Goal: Information Seeking & Learning: Learn about a topic

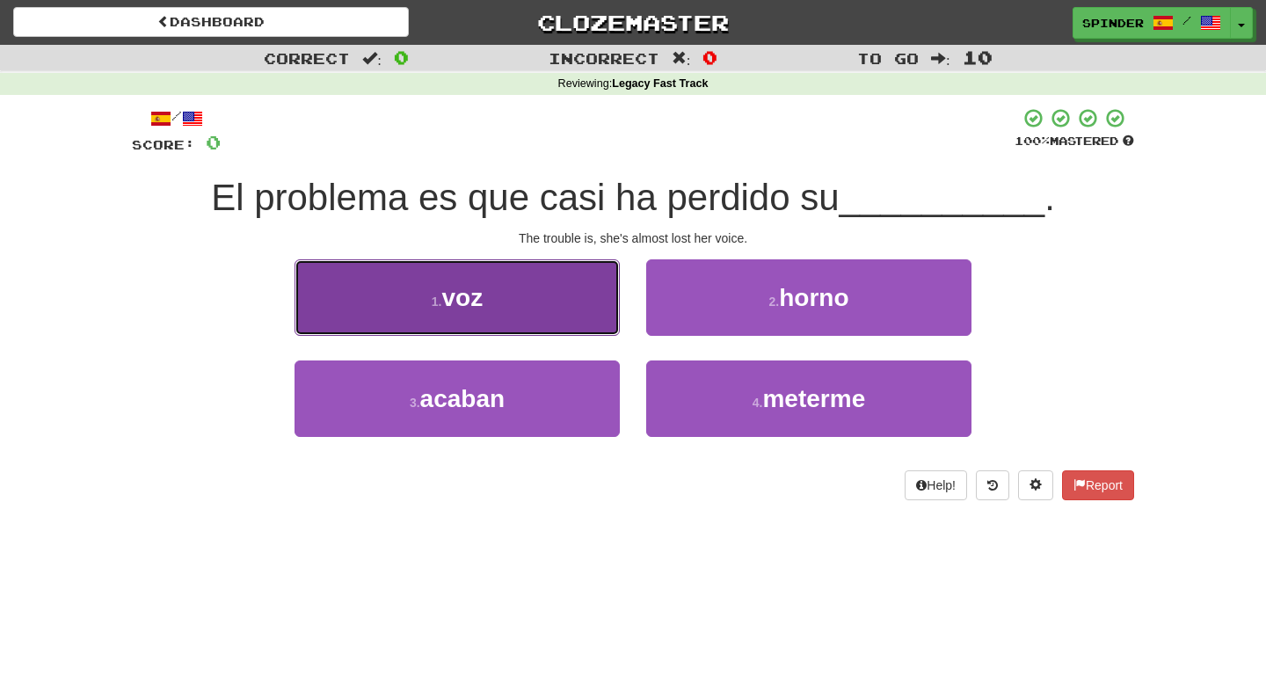
click at [586, 274] on button "1 . voz" at bounding box center [457, 297] width 325 height 76
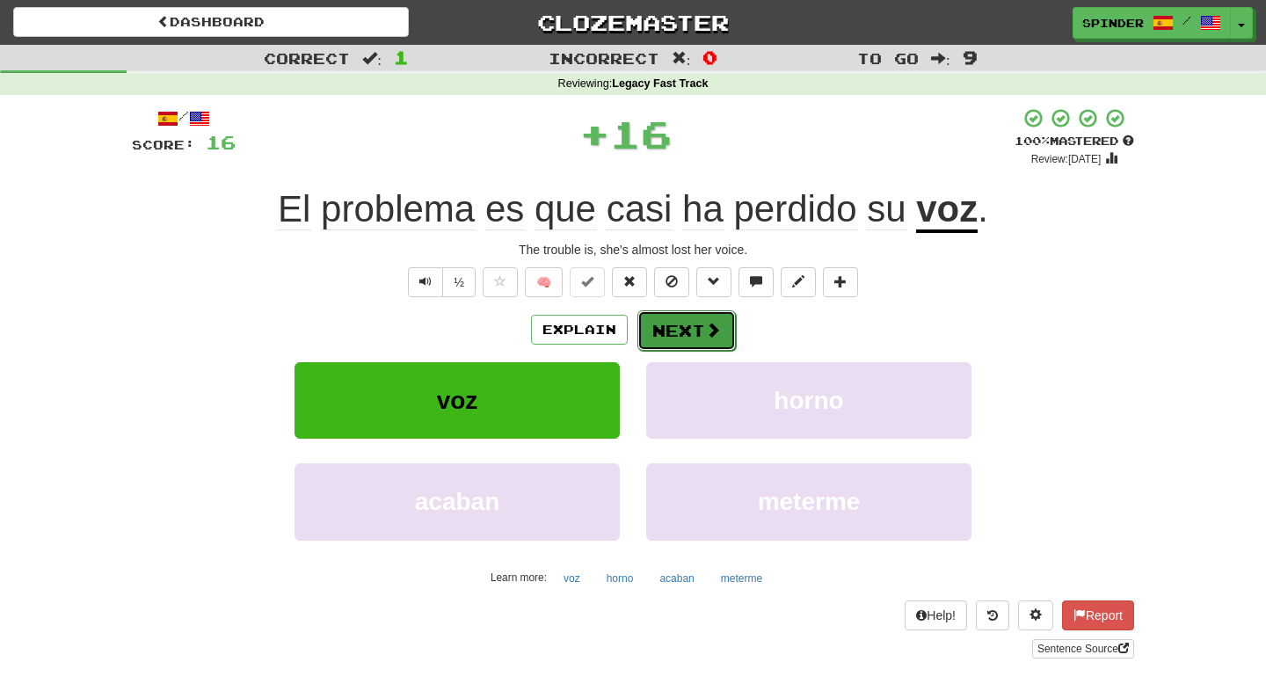
click at [705, 329] on span at bounding box center [713, 330] width 16 height 16
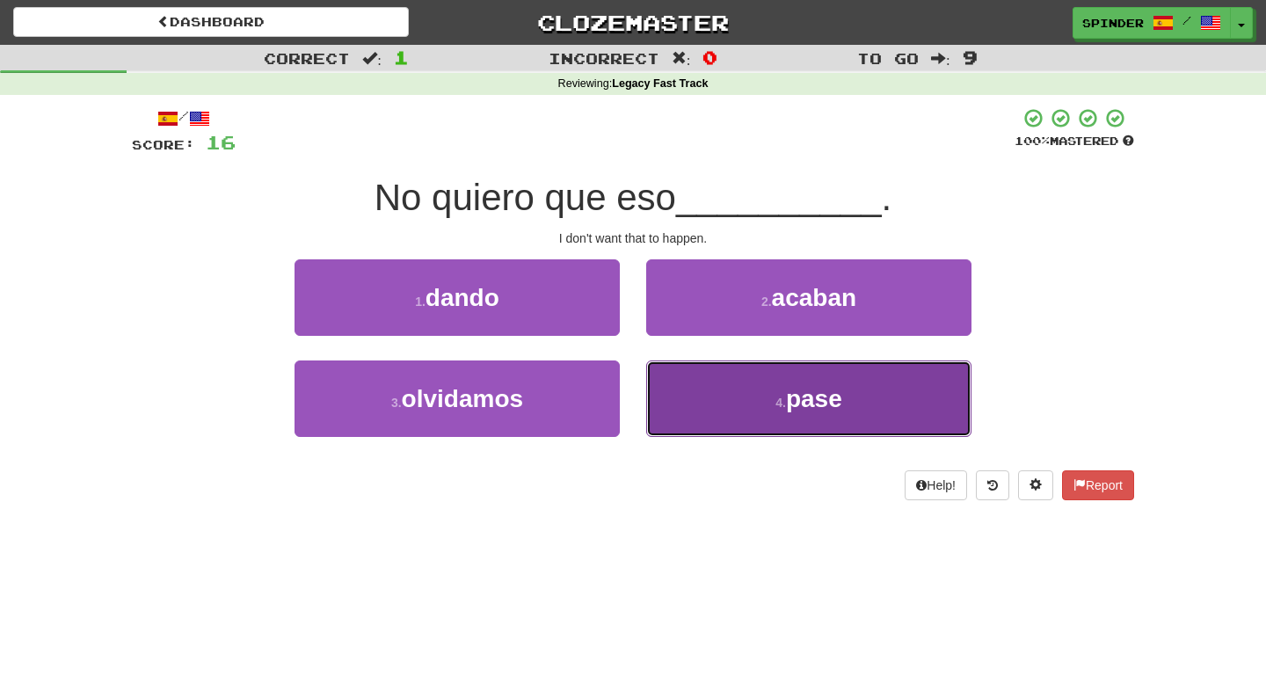
click at [675, 399] on button "4 . pase" at bounding box center [808, 398] width 325 height 76
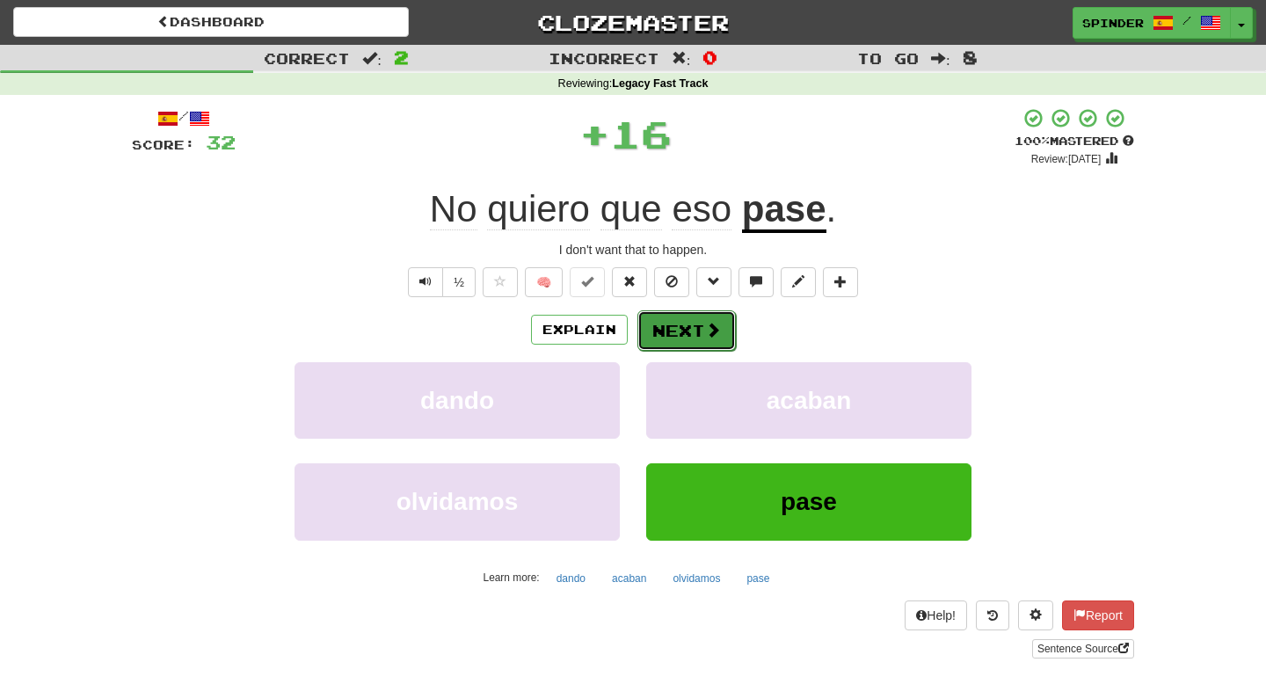
click at [659, 344] on button "Next" at bounding box center [686, 330] width 98 height 40
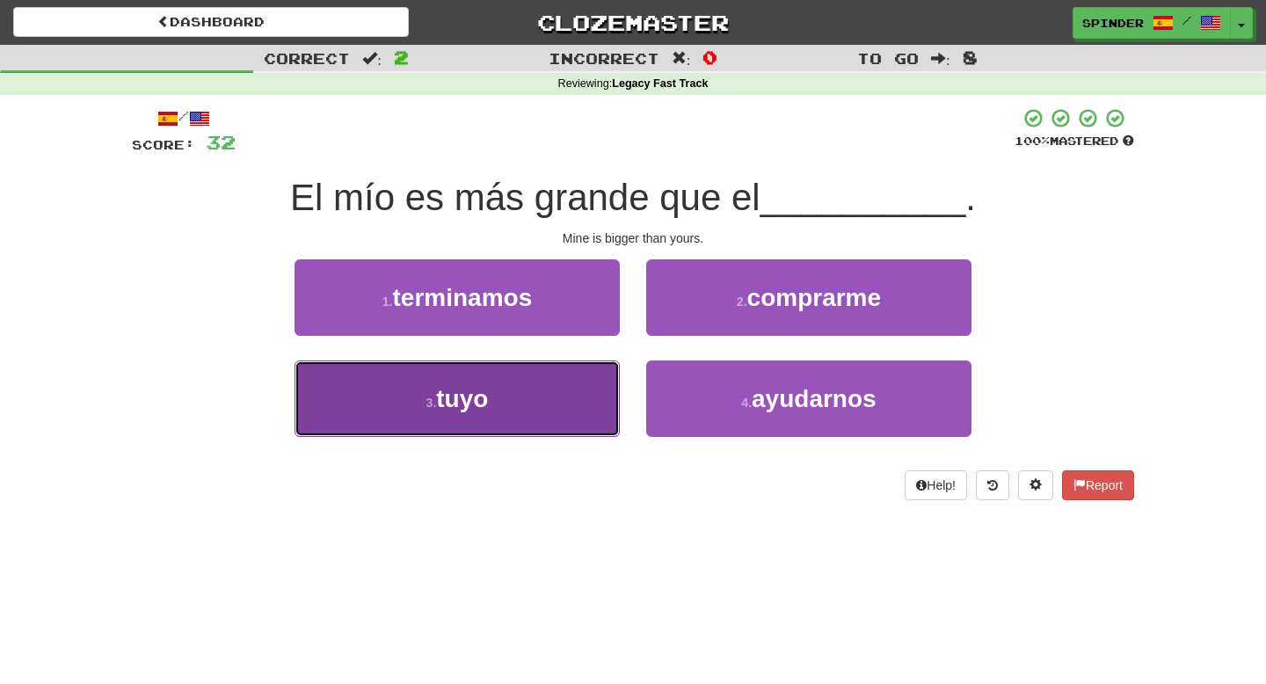
click at [539, 430] on button "3 . [GEOGRAPHIC_DATA]" at bounding box center [457, 398] width 325 height 76
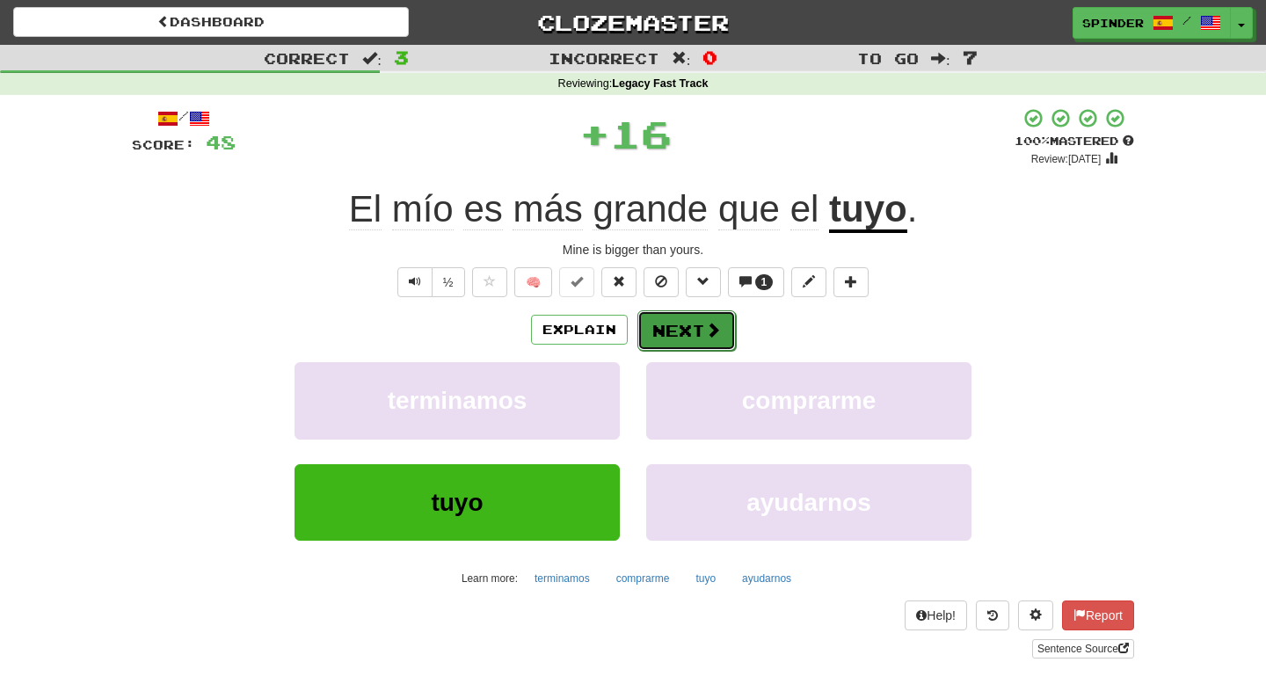
click at [675, 334] on button "Next" at bounding box center [686, 330] width 98 height 40
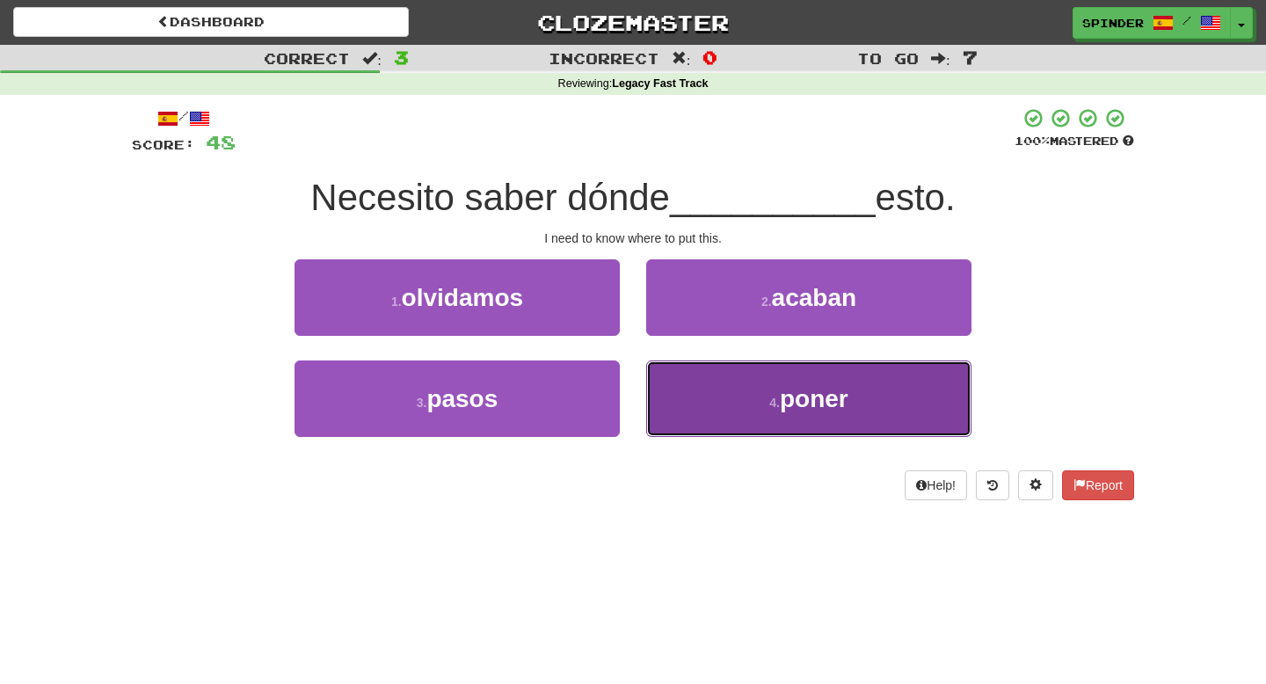
click at [686, 372] on button "4 . poner" at bounding box center [808, 398] width 325 height 76
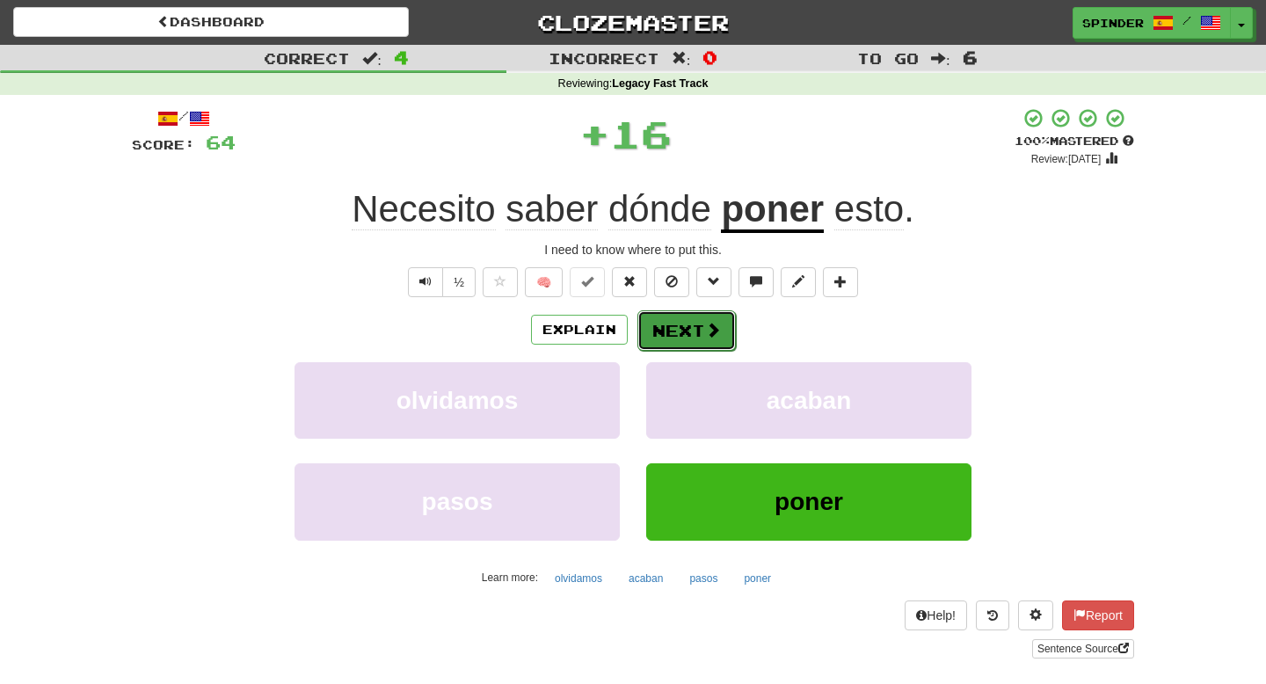
click at [679, 324] on button "Next" at bounding box center [686, 330] width 98 height 40
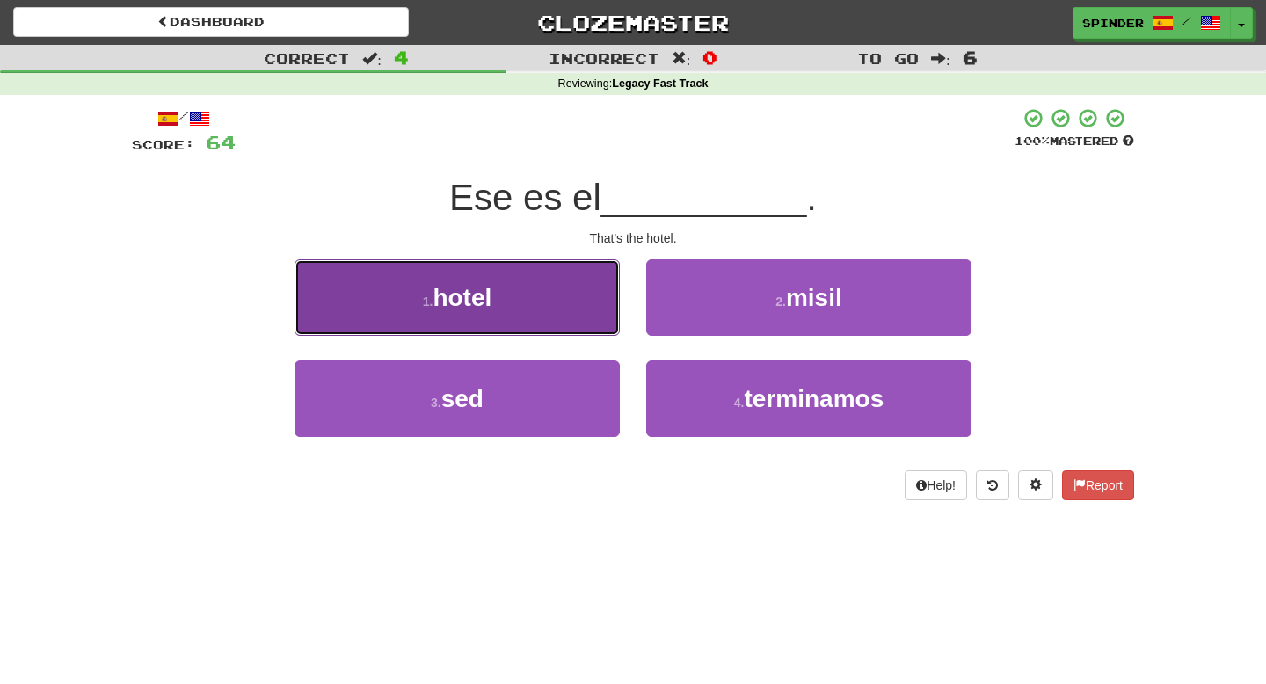
click at [583, 306] on button "1 . hotel" at bounding box center [457, 297] width 325 height 76
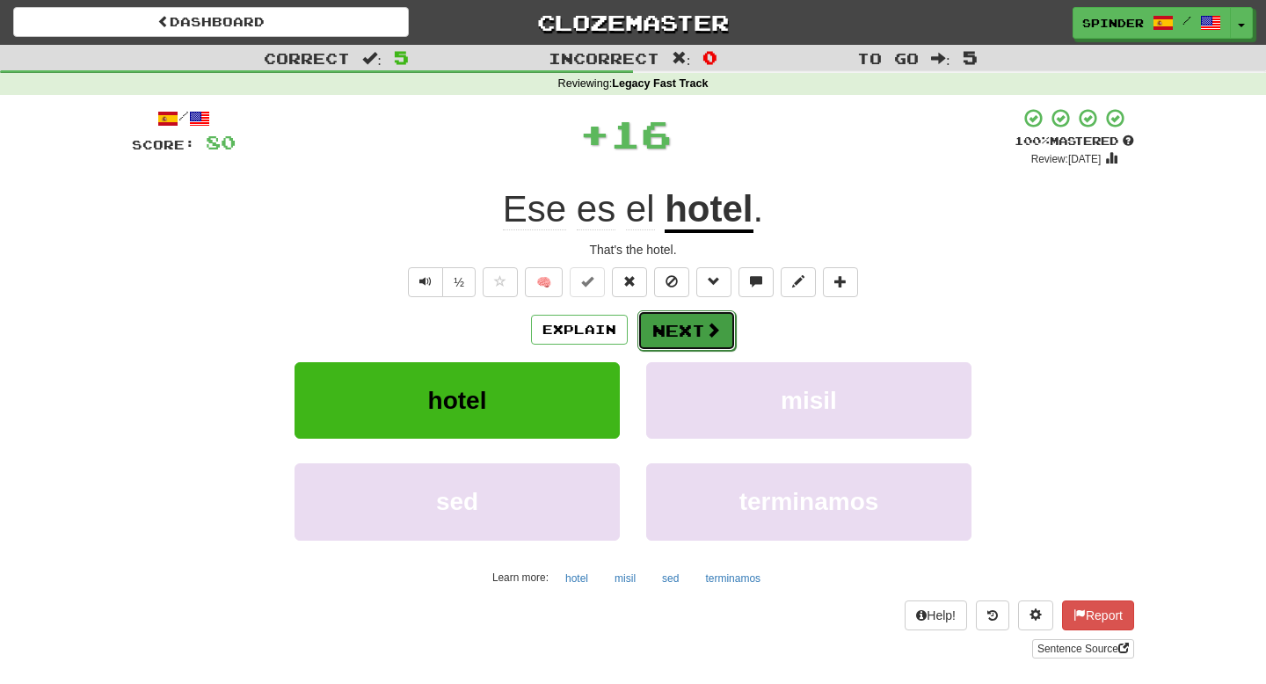
click at [668, 338] on button "Next" at bounding box center [686, 330] width 98 height 40
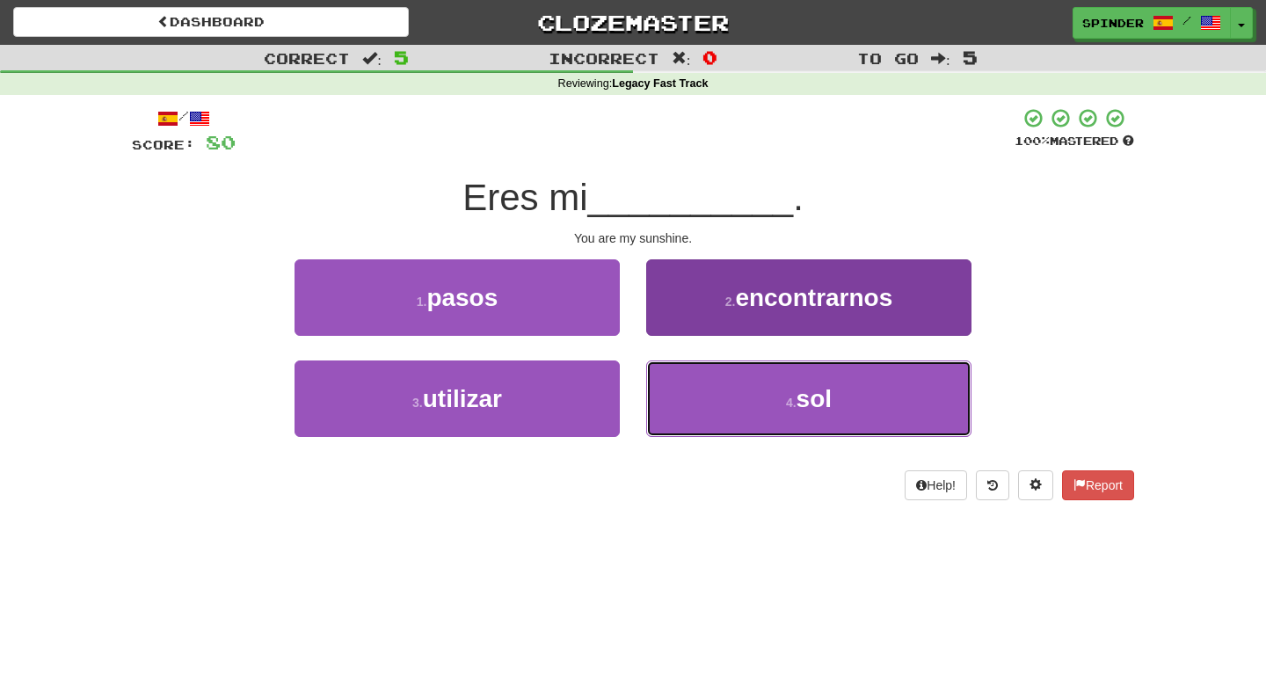
click at [669, 380] on button "4 . sol" at bounding box center [808, 398] width 325 height 76
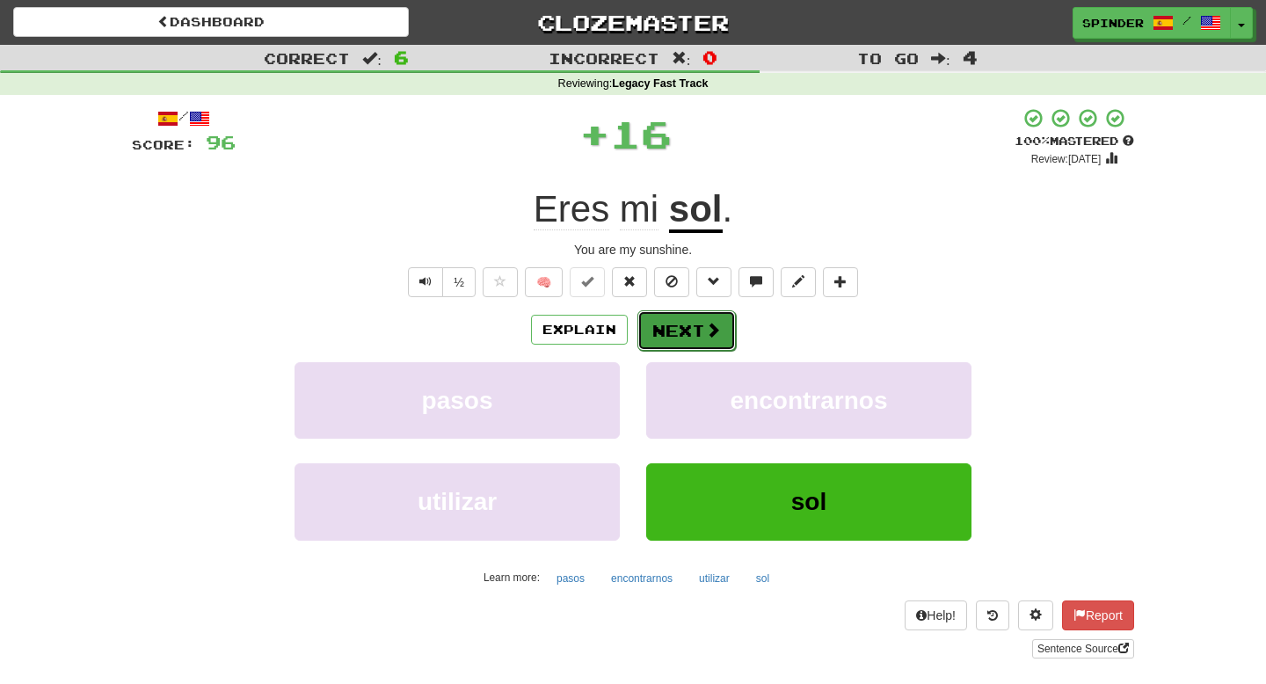
click at [672, 331] on button "Next" at bounding box center [686, 330] width 98 height 40
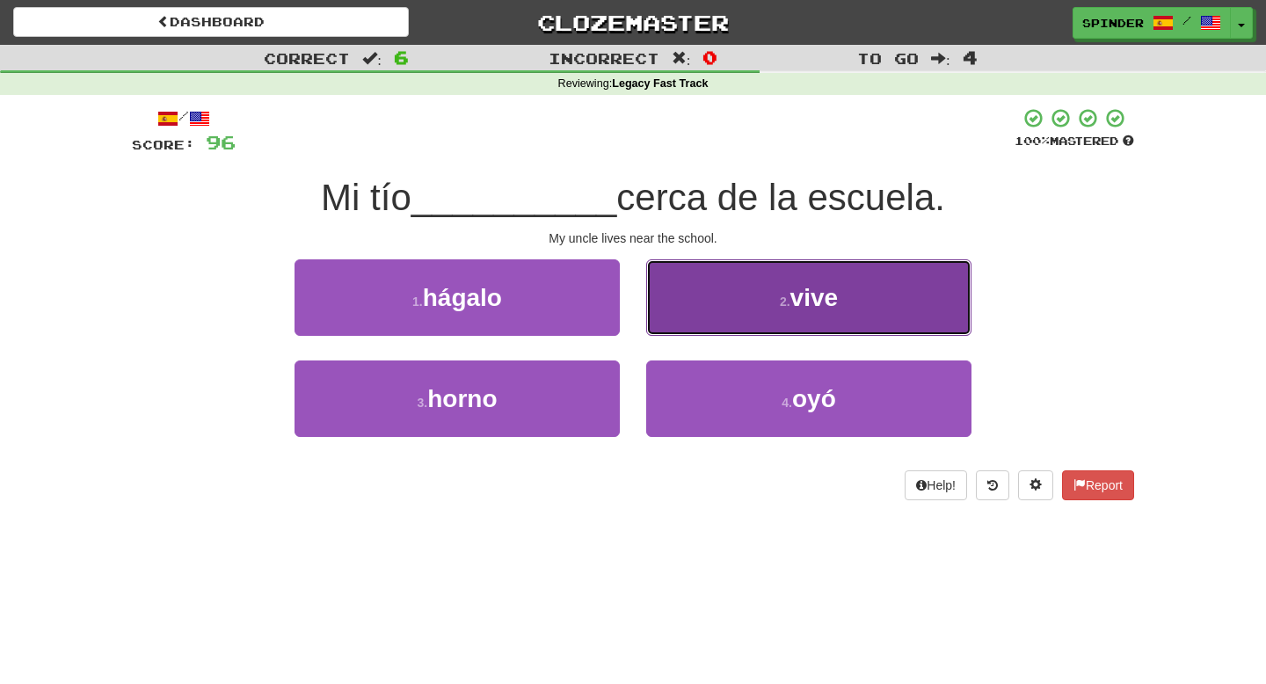
click at [675, 328] on button "2 . vive" at bounding box center [808, 297] width 325 height 76
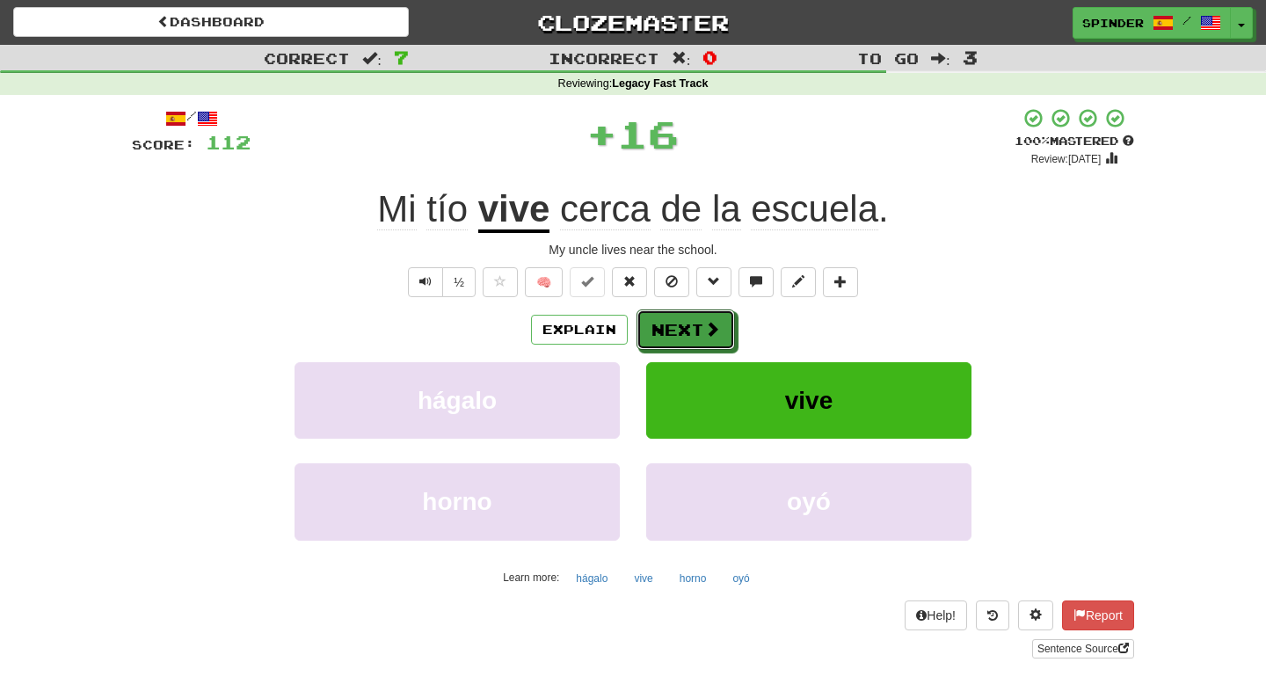
click at [675, 328] on button "Next" at bounding box center [686, 329] width 98 height 40
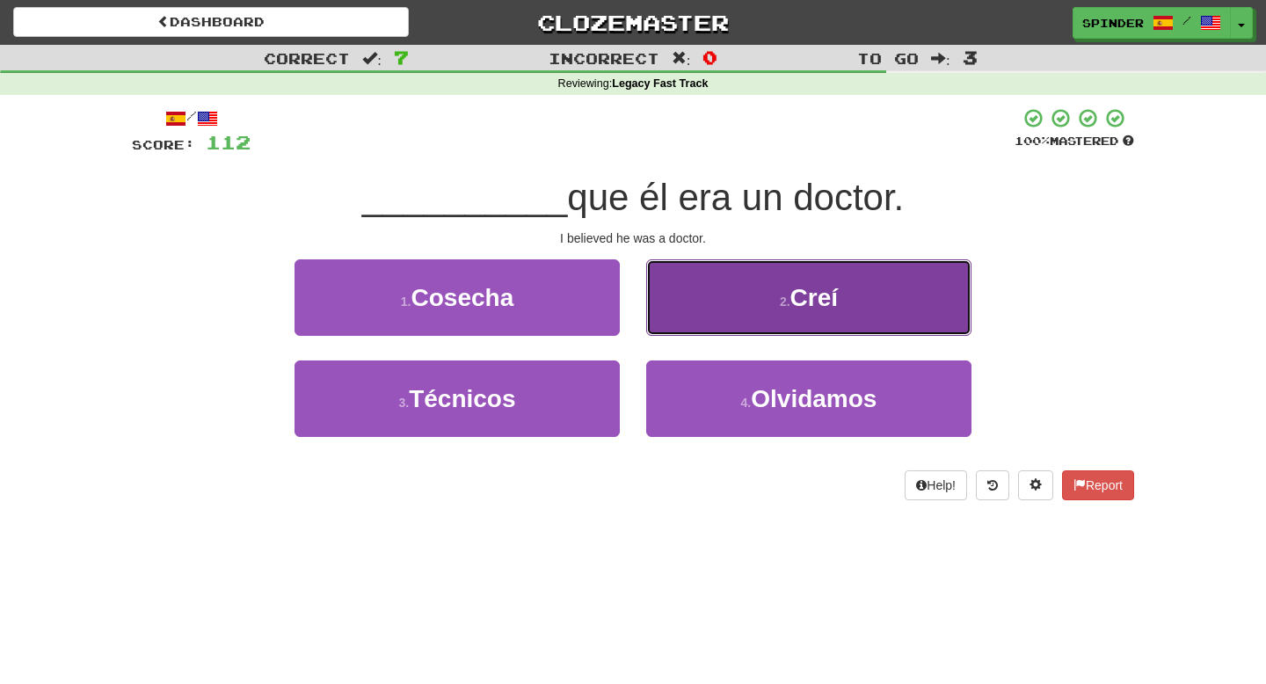
click at [695, 317] on button "2 . [GEOGRAPHIC_DATA]" at bounding box center [808, 297] width 325 height 76
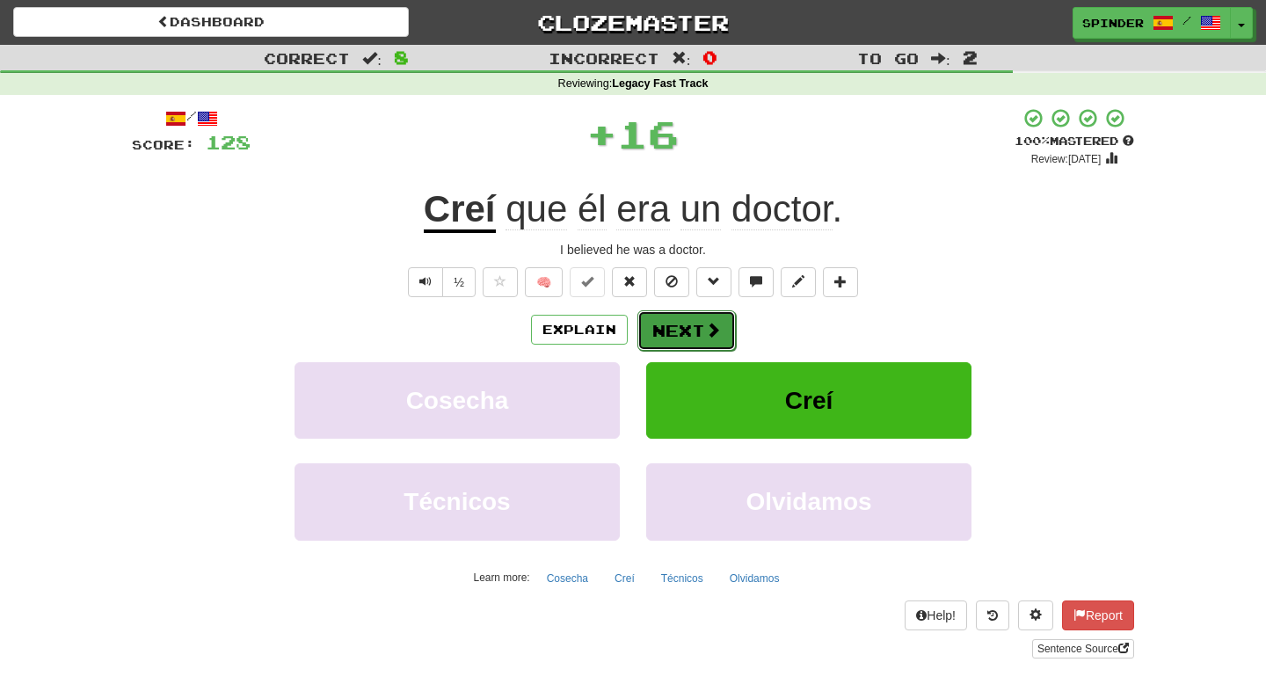
click at [695, 322] on button "Next" at bounding box center [686, 330] width 98 height 40
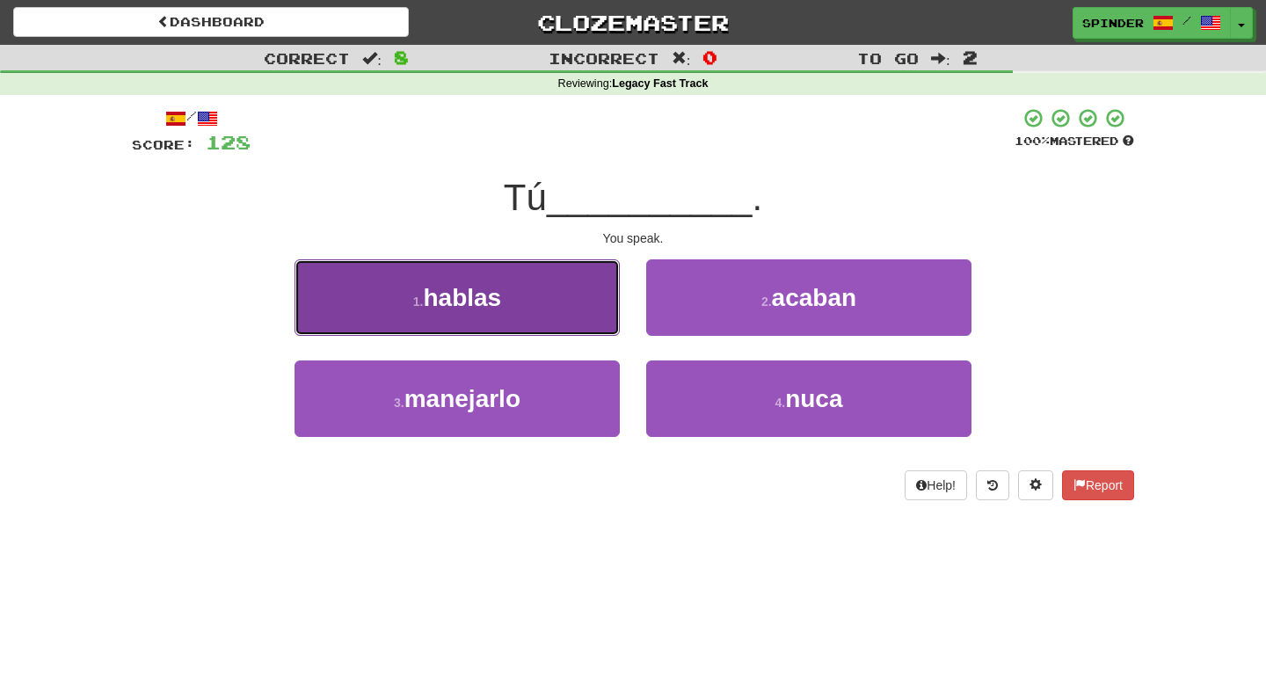
click at [591, 311] on button "1 . hablas" at bounding box center [457, 297] width 325 height 76
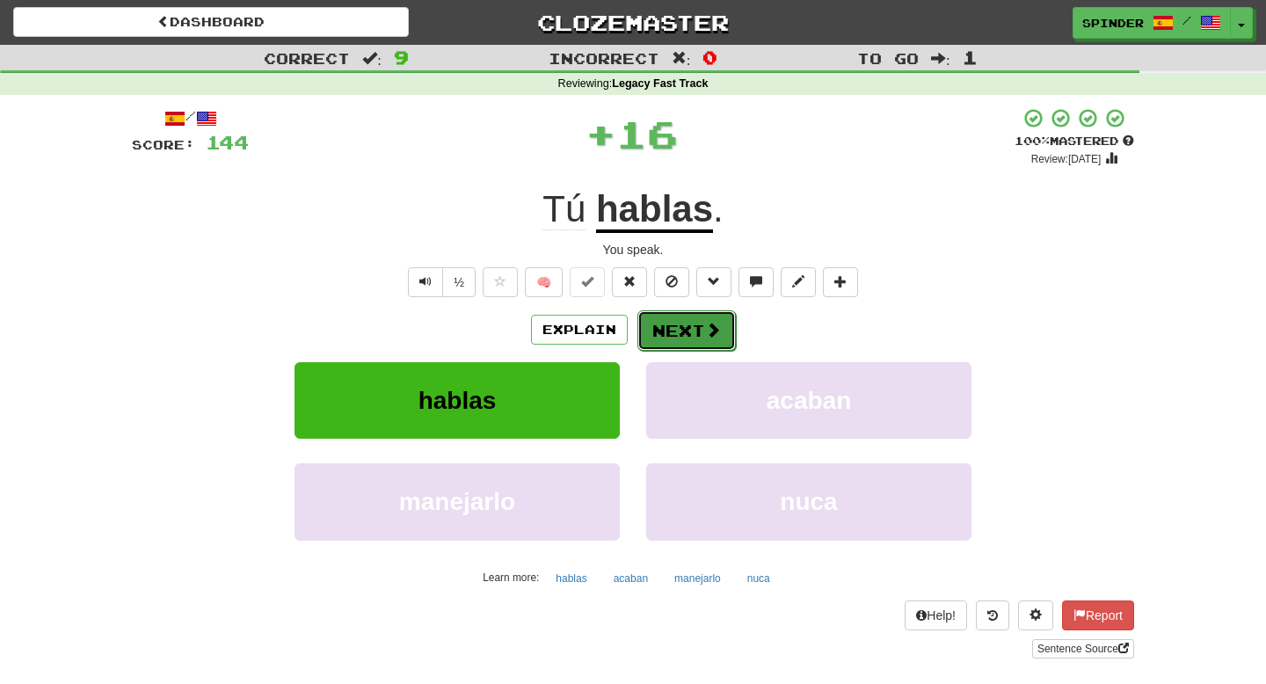
click at [673, 341] on button "Next" at bounding box center [686, 330] width 98 height 40
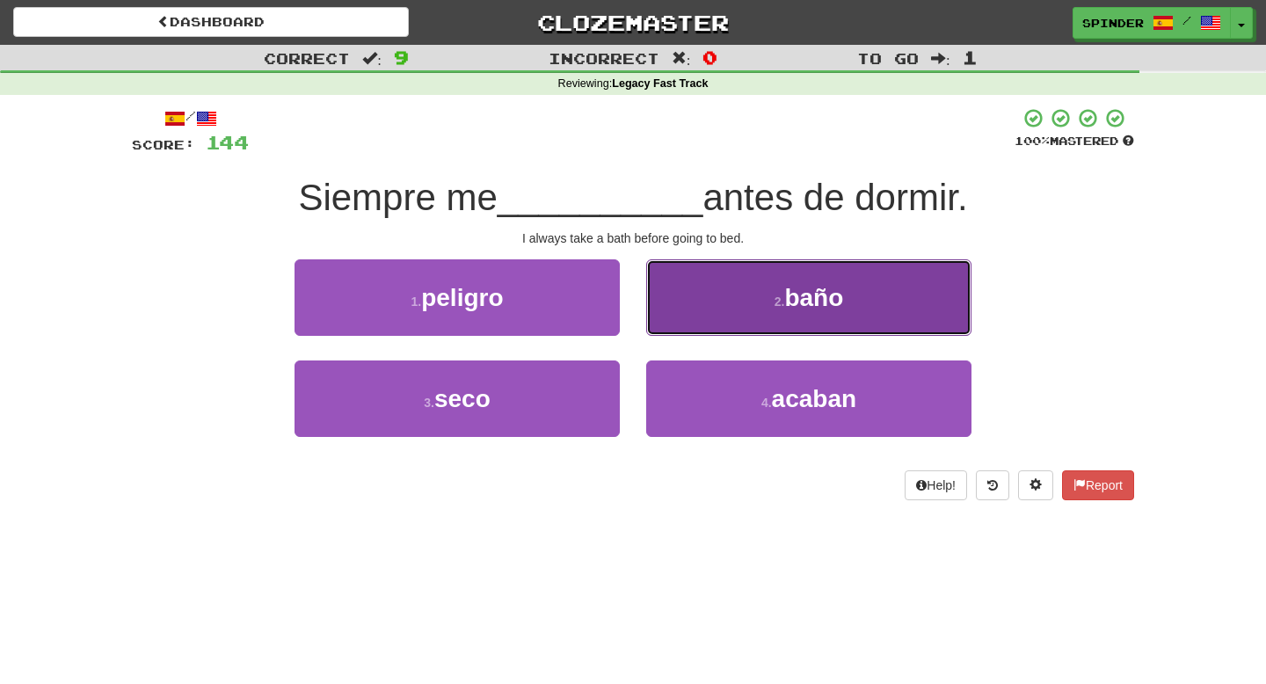
click at [732, 317] on button "2 . baño" at bounding box center [808, 297] width 325 height 76
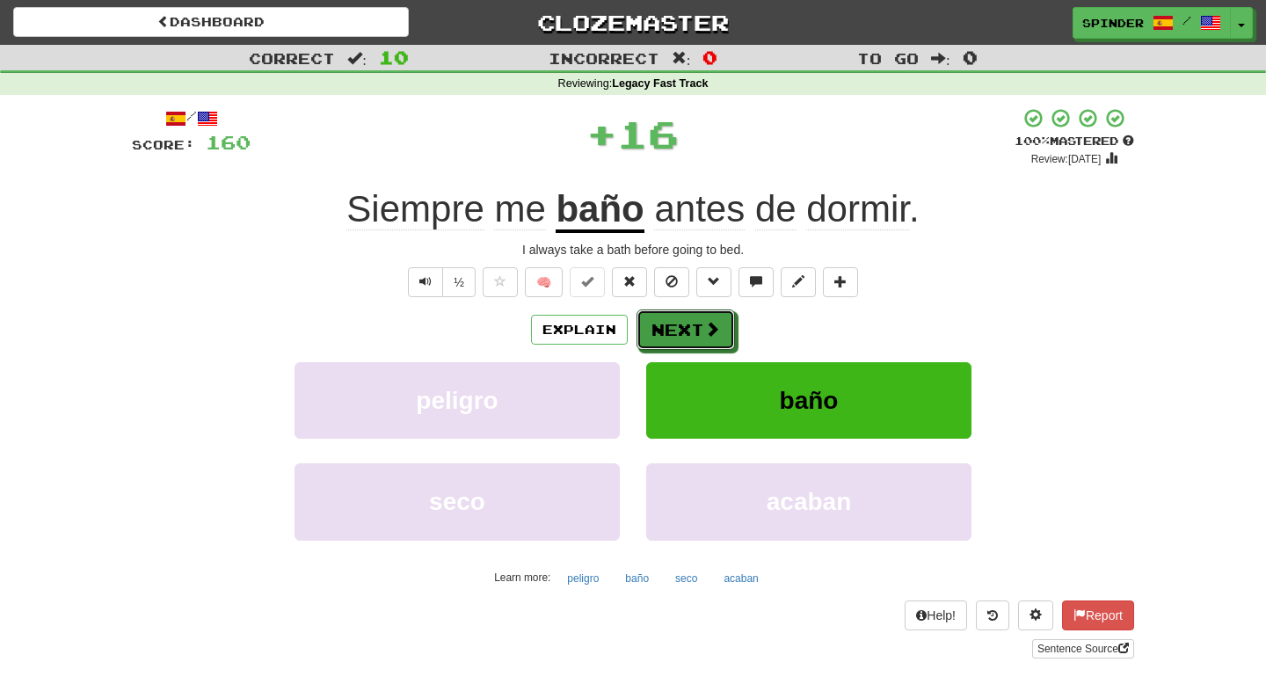
click at [724, 324] on button "Next" at bounding box center [686, 329] width 98 height 40
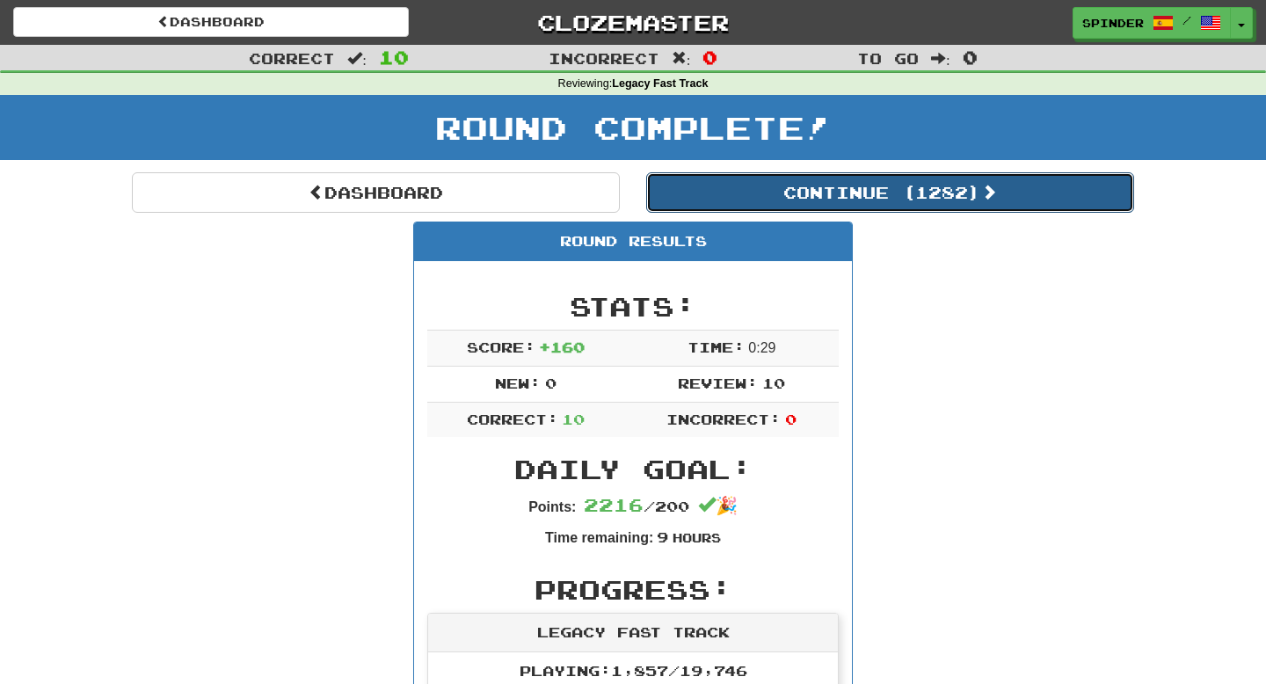
click at [831, 195] on button "Continue ( 1282 )" at bounding box center [890, 192] width 488 height 40
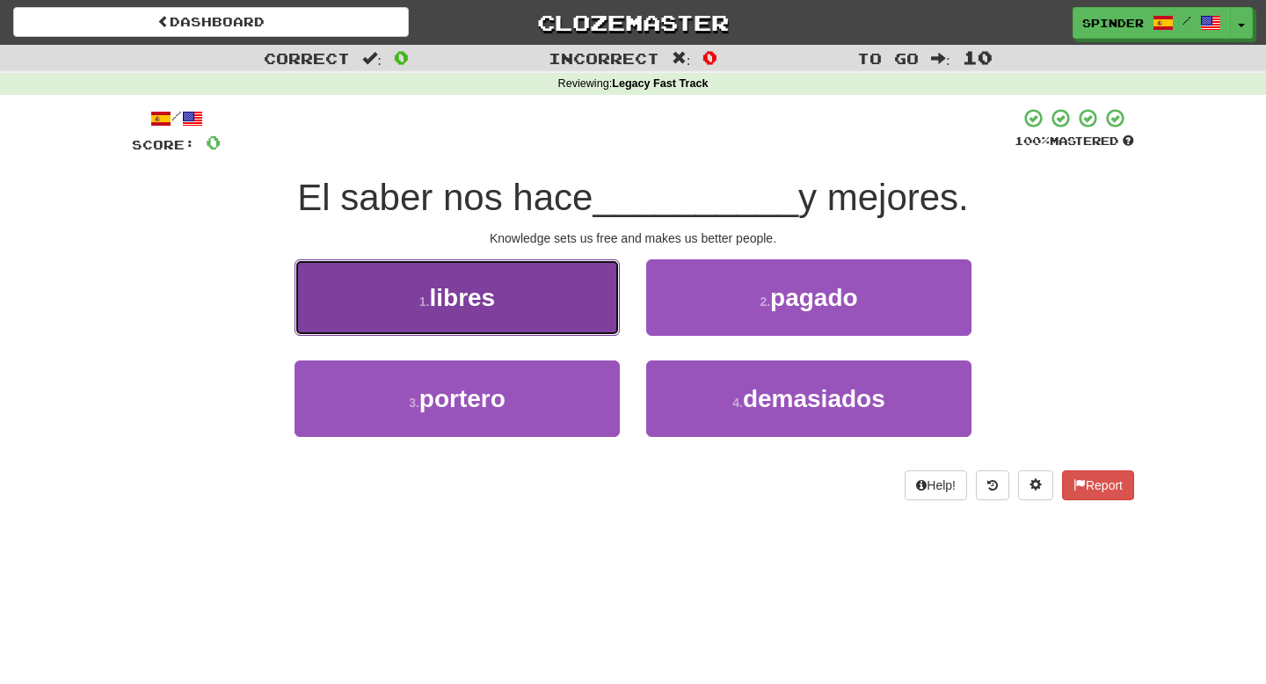
click at [545, 288] on button "1 . libres" at bounding box center [457, 297] width 325 height 76
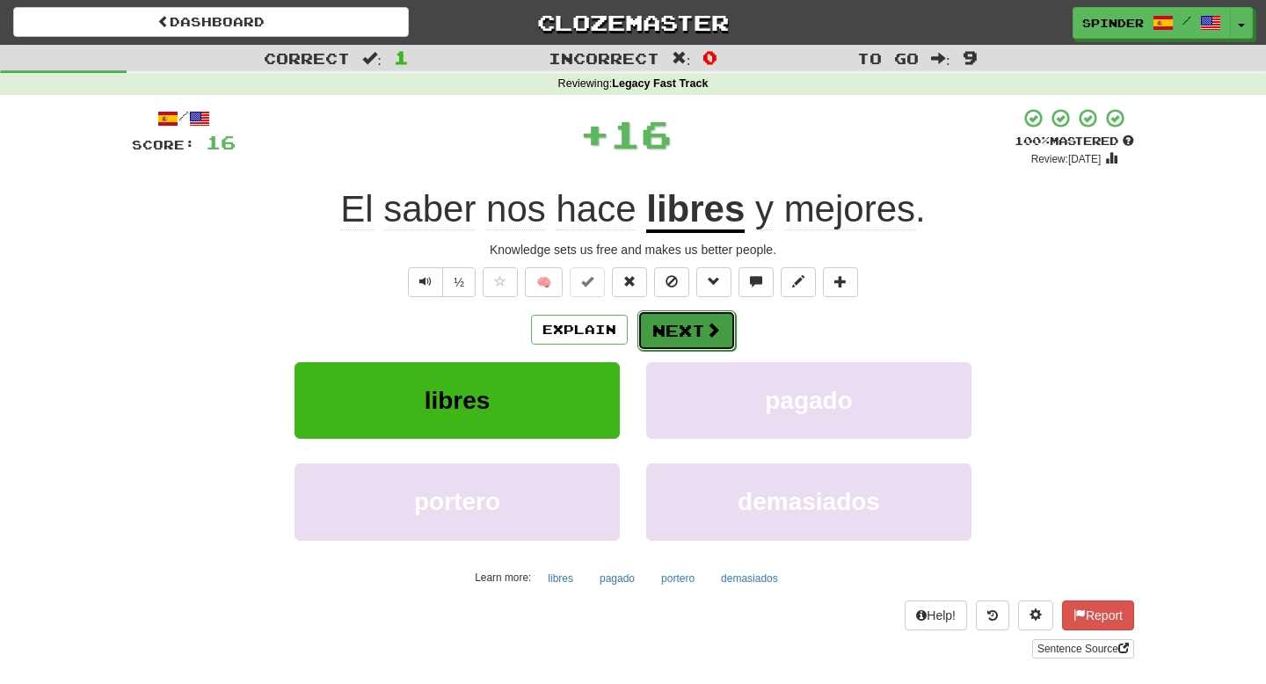
click at [672, 327] on button "Next" at bounding box center [686, 330] width 98 height 40
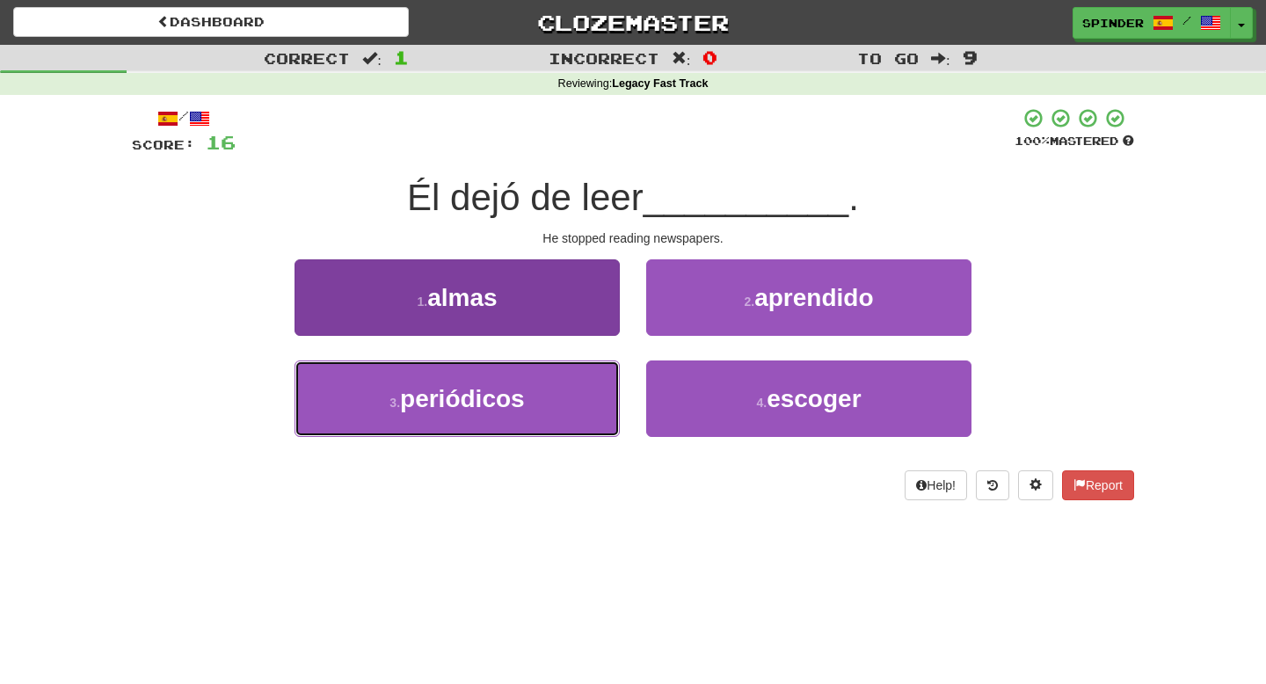
click at [561, 383] on button "3 . periódicos" at bounding box center [457, 398] width 325 height 76
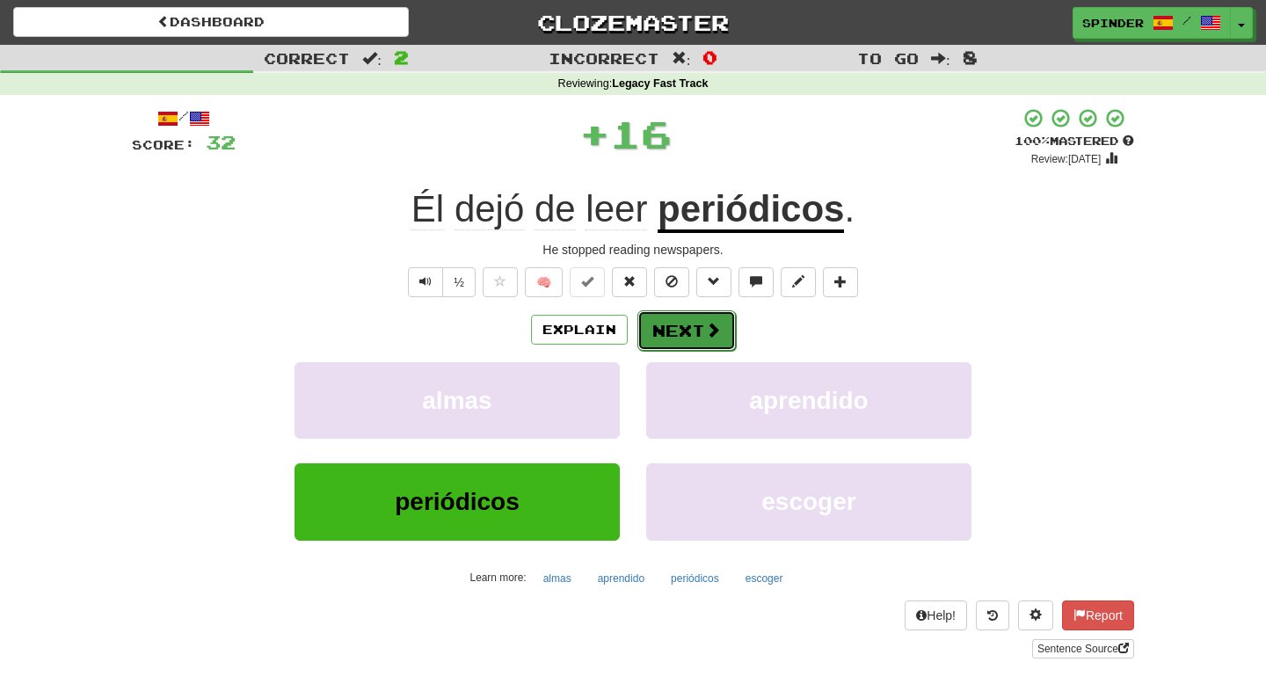
click at [658, 327] on button "Next" at bounding box center [686, 330] width 98 height 40
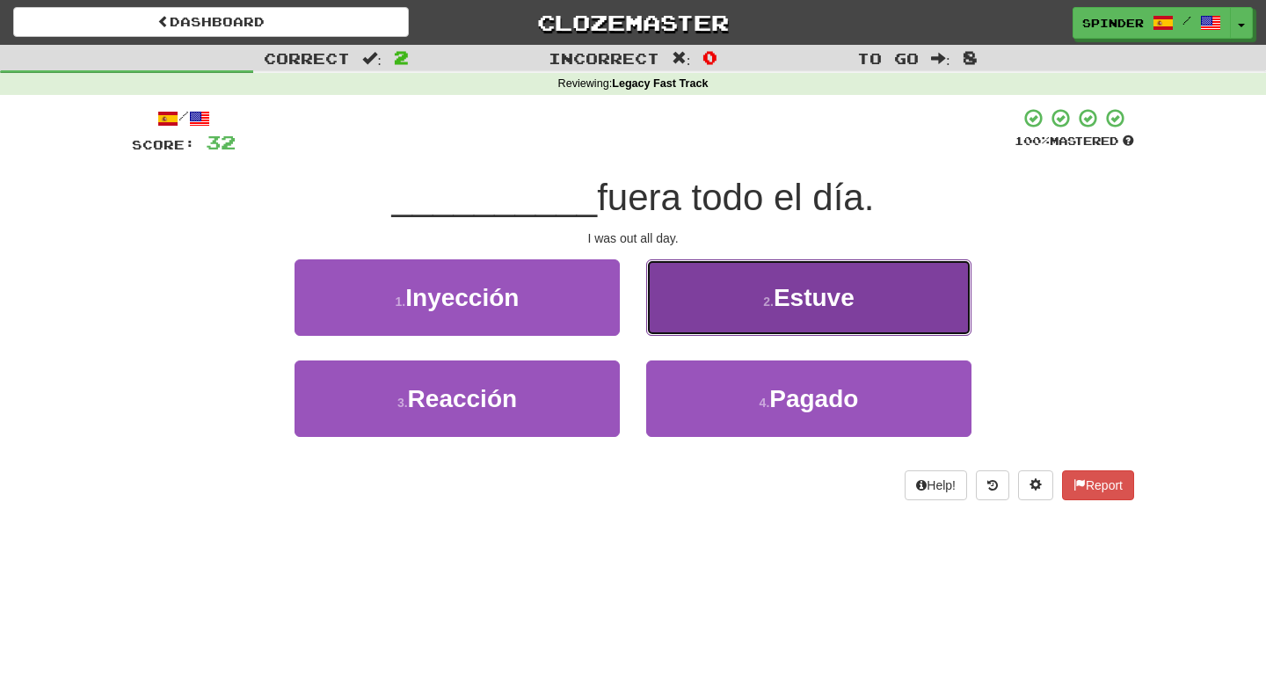
click at [673, 324] on button "2 . Estuve" at bounding box center [808, 297] width 325 height 76
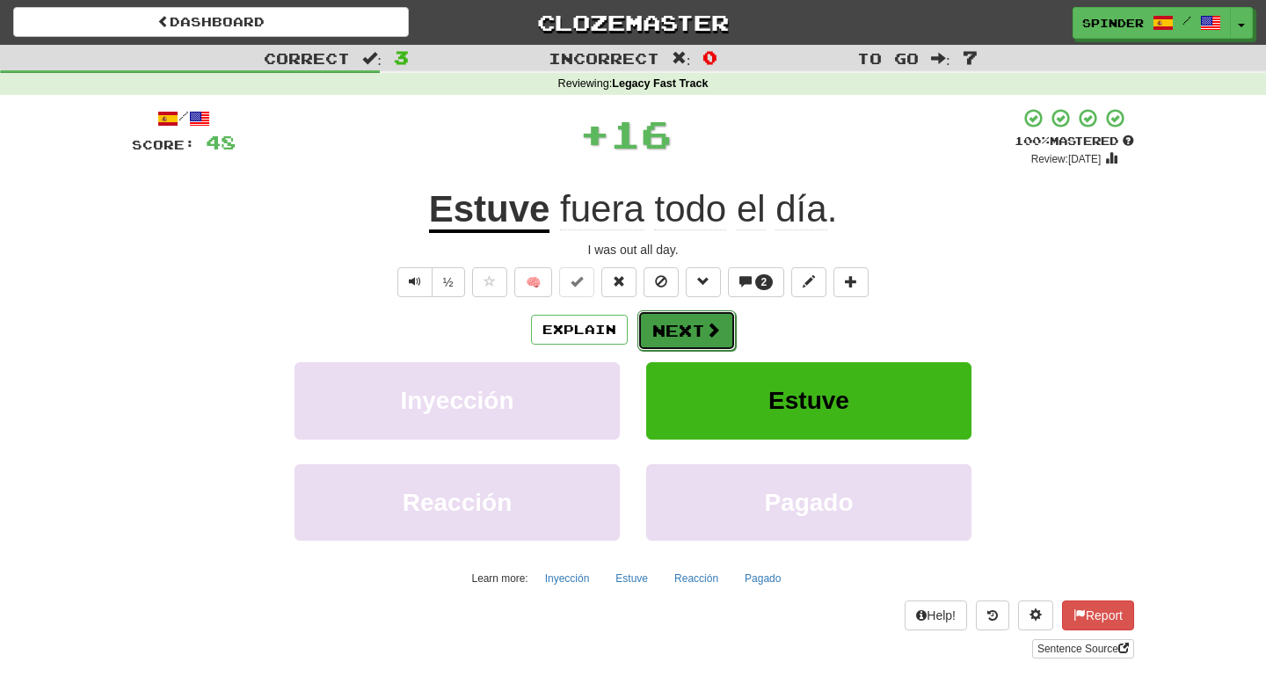
click at [672, 326] on button "Next" at bounding box center [686, 330] width 98 height 40
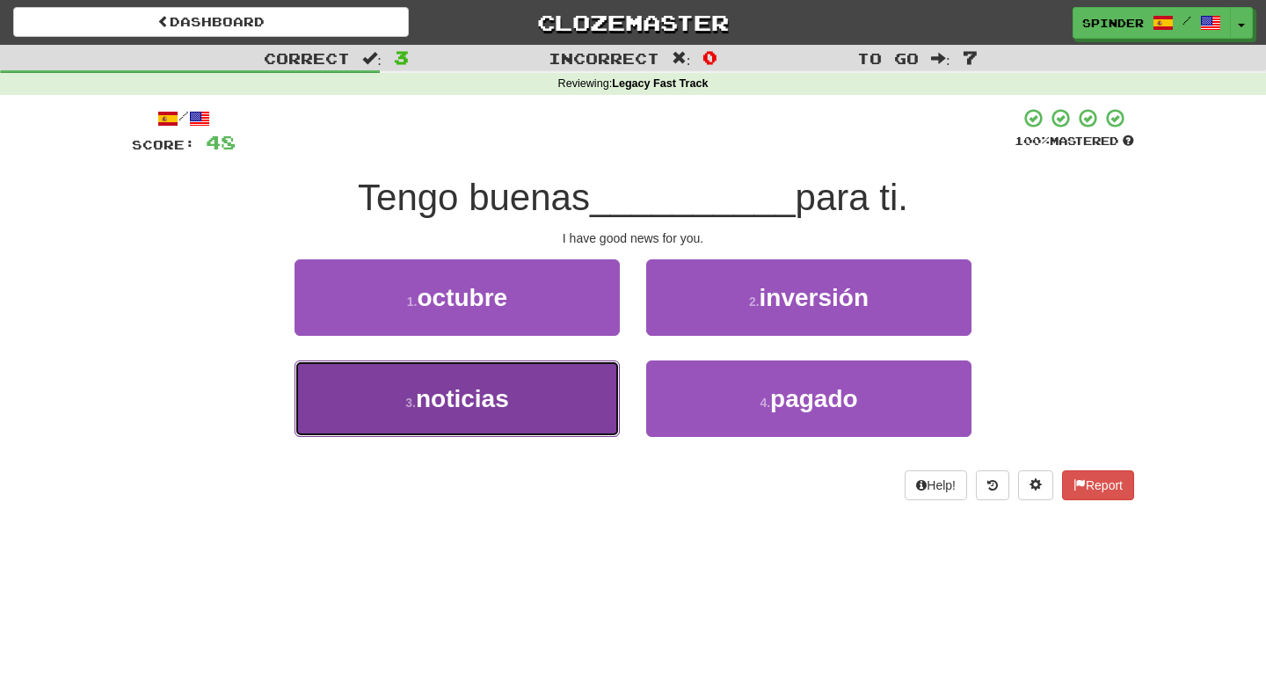
click at [579, 393] on button "3 . noticias" at bounding box center [457, 398] width 325 height 76
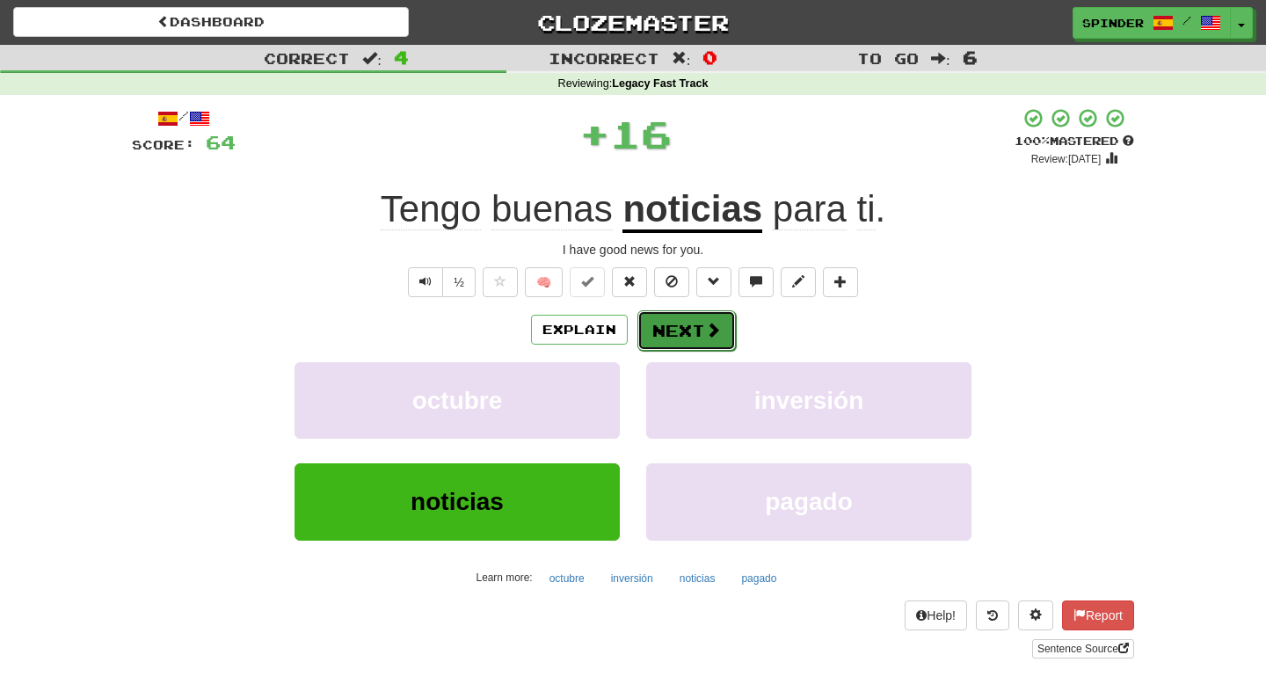
click at [686, 317] on button "Next" at bounding box center [686, 330] width 98 height 40
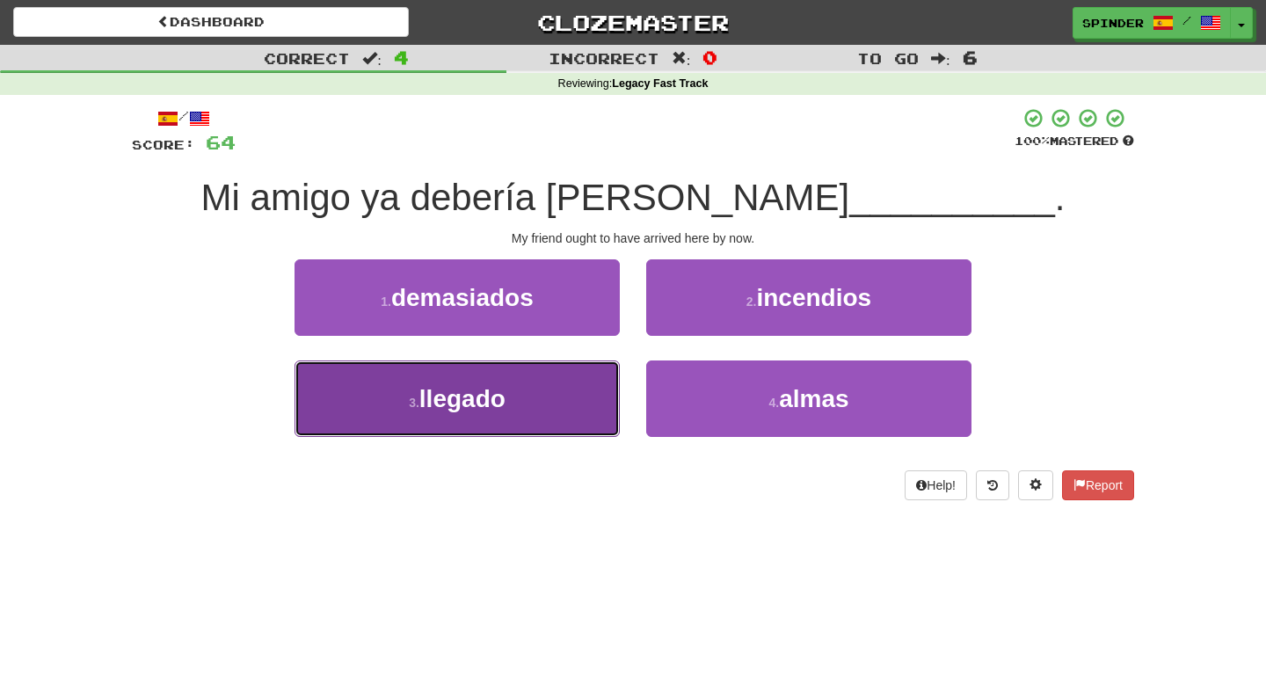
click at [558, 395] on button "3 . llegado" at bounding box center [457, 398] width 325 height 76
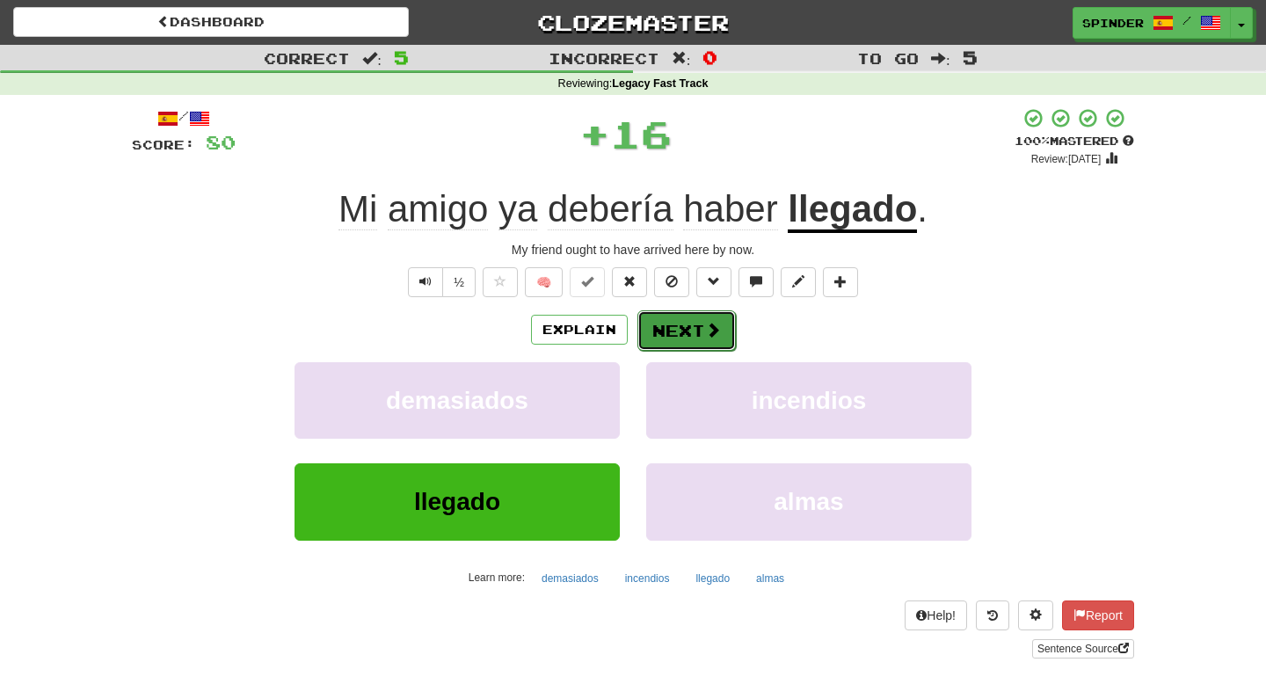
click at [696, 336] on button "Next" at bounding box center [686, 330] width 98 height 40
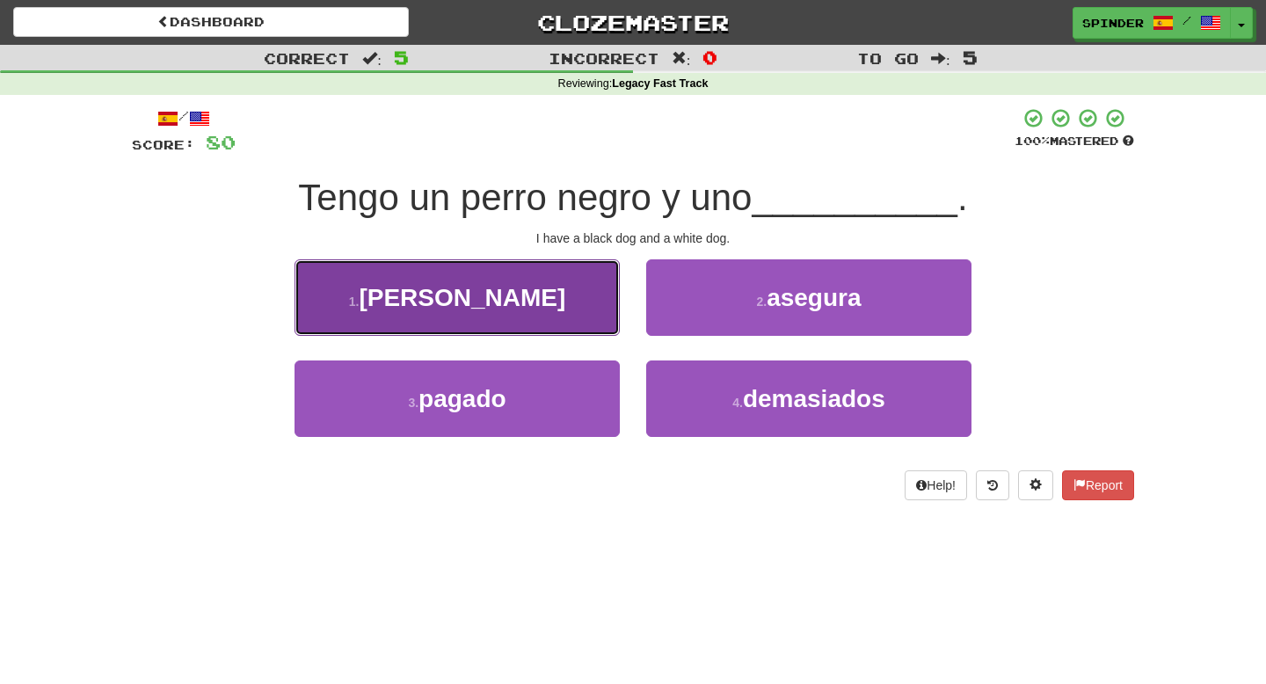
click at [570, 305] on button "1 . [PERSON_NAME]" at bounding box center [457, 297] width 325 height 76
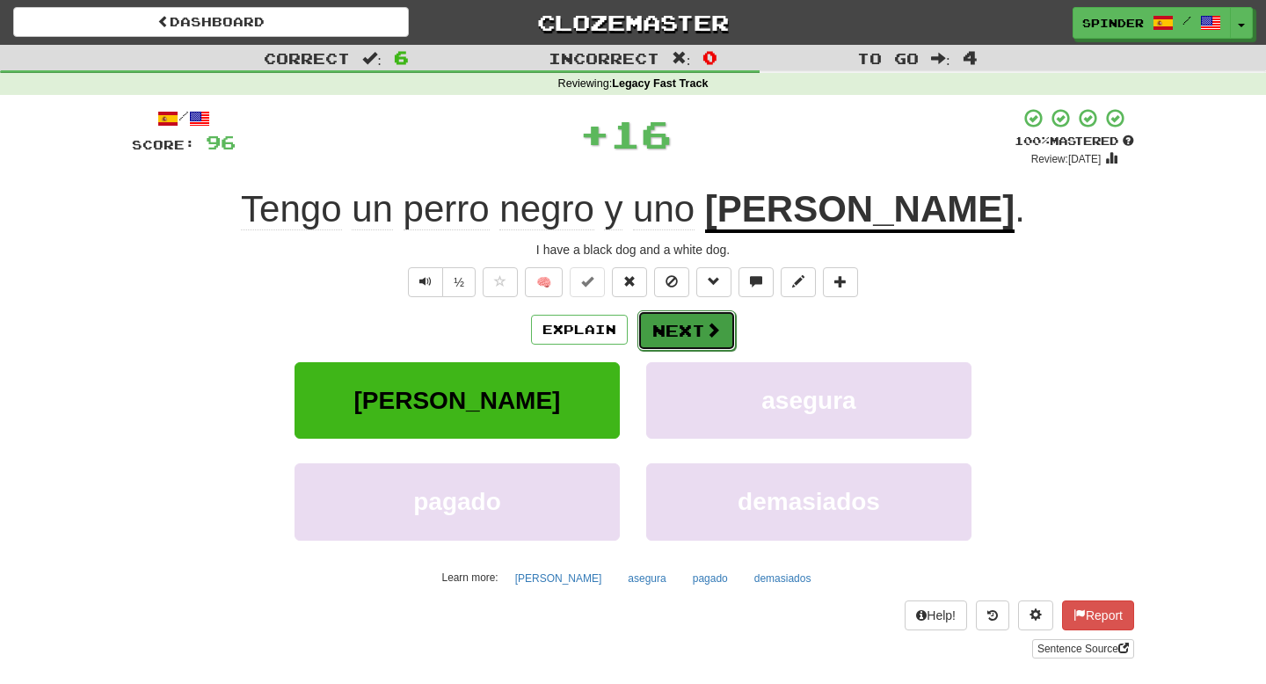
click at [668, 331] on button "Next" at bounding box center [686, 330] width 98 height 40
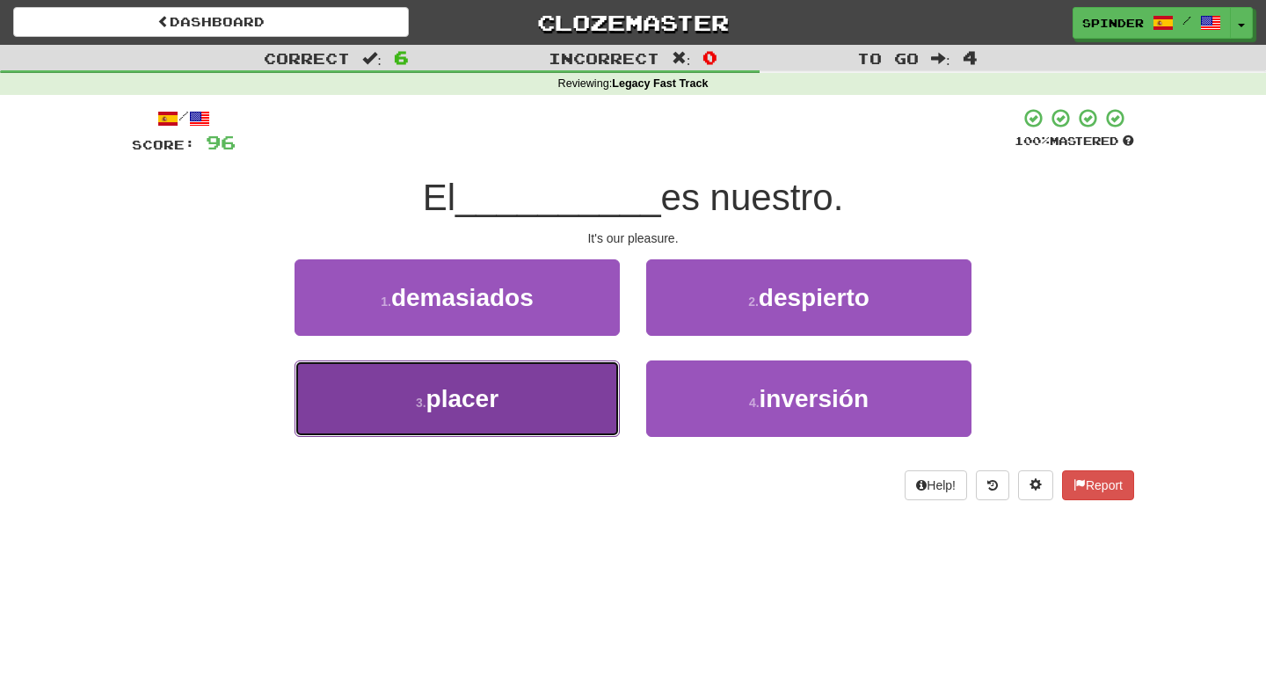
click at [561, 395] on button "3 . placer" at bounding box center [457, 398] width 325 height 76
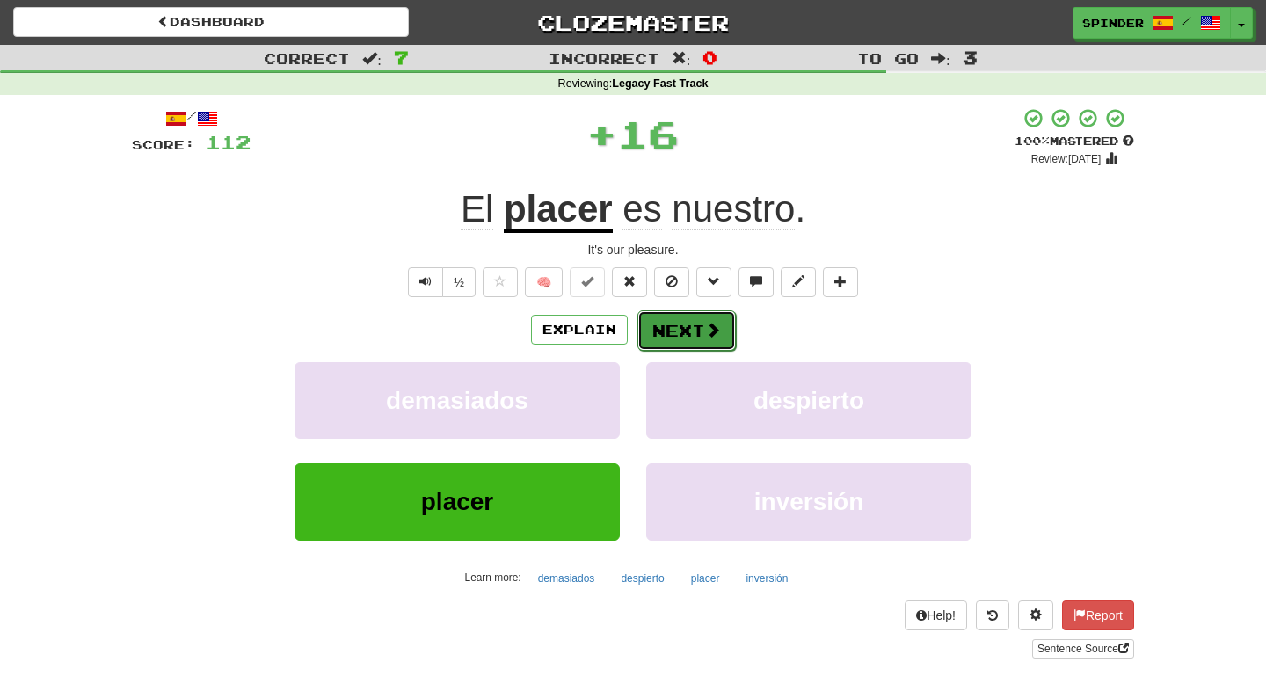
click at [673, 332] on button "Next" at bounding box center [686, 330] width 98 height 40
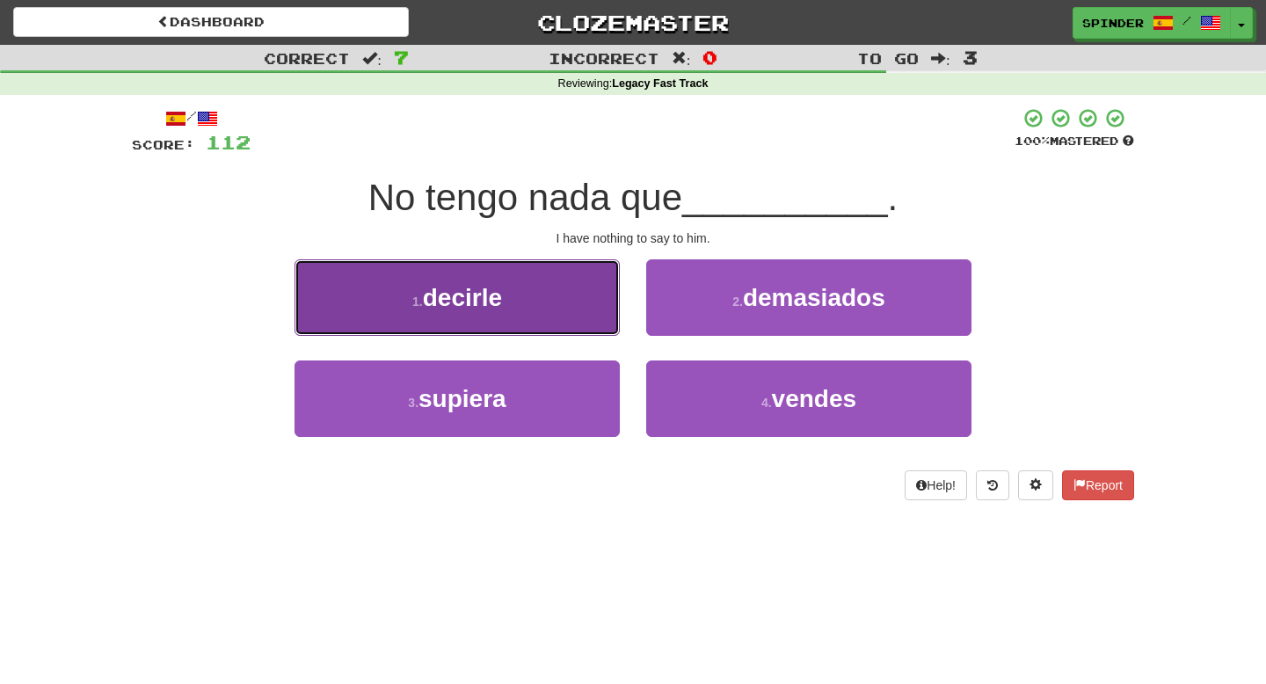
click at [570, 301] on button "1 . decirle" at bounding box center [457, 297] width 325 height 76
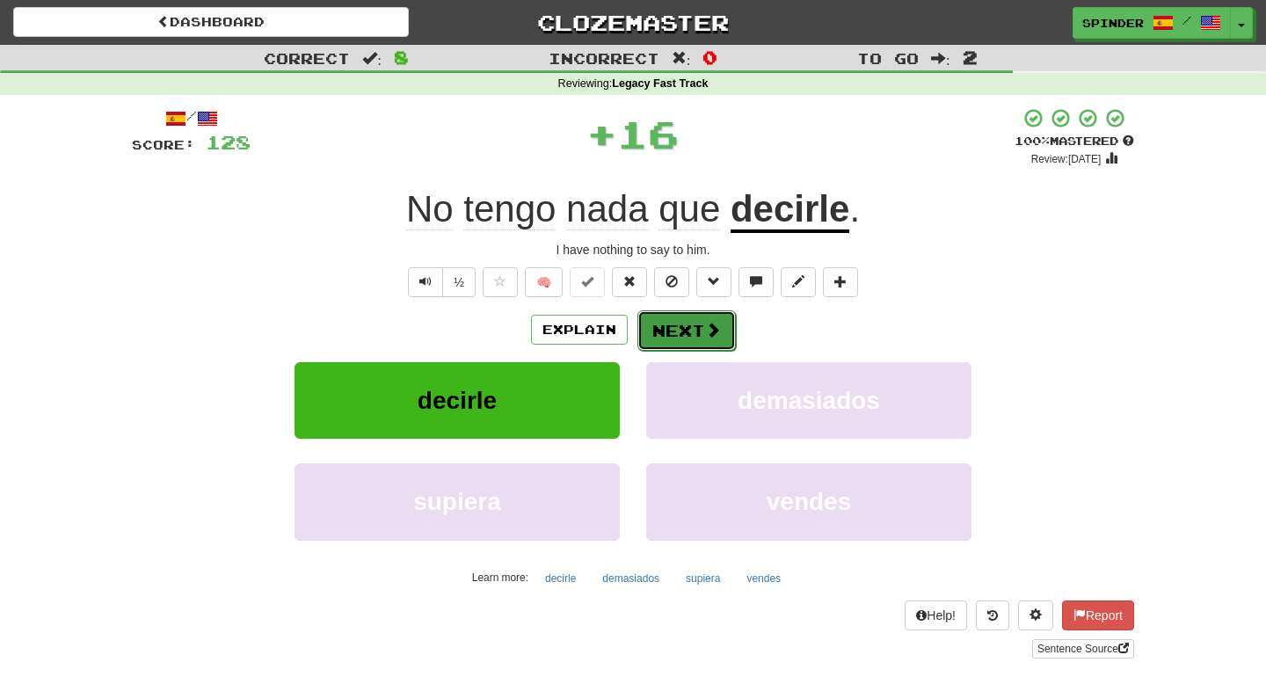
click at [653, 330] on button "Next" at bounding box center [686, 330] width 98 height 40
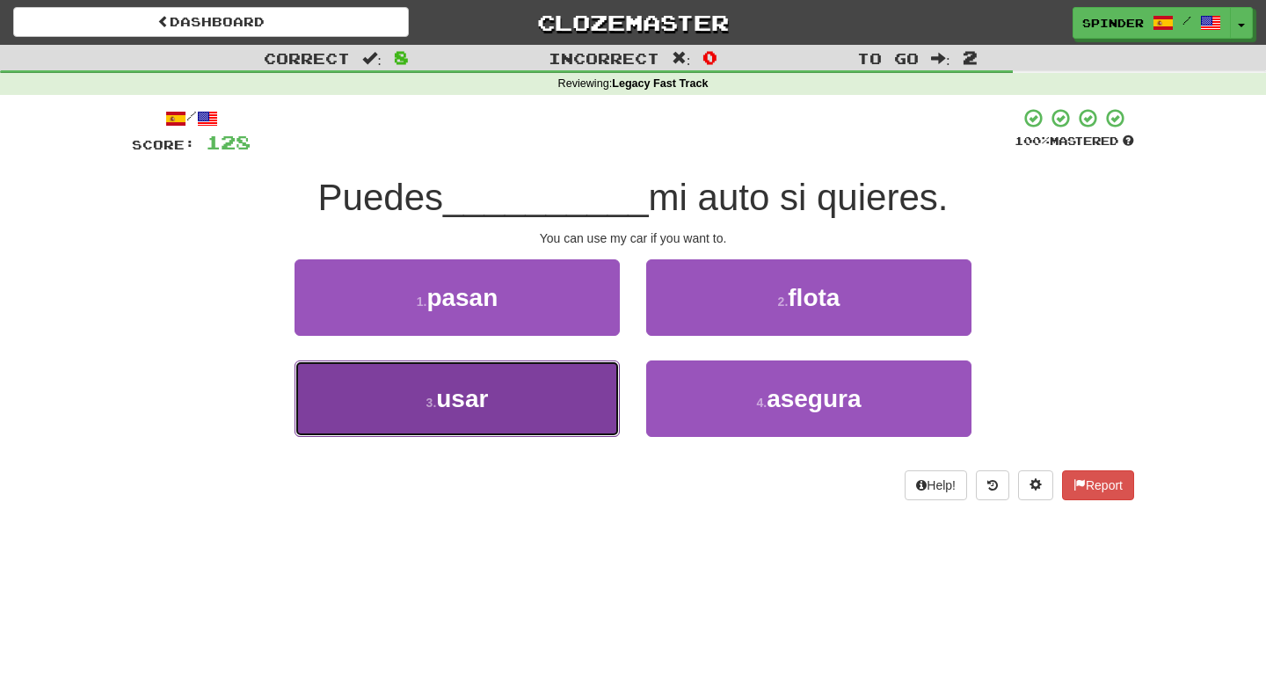
click at [564, 397] on button "3 . usar" at bounding box center [457, 398] width 325 height 76
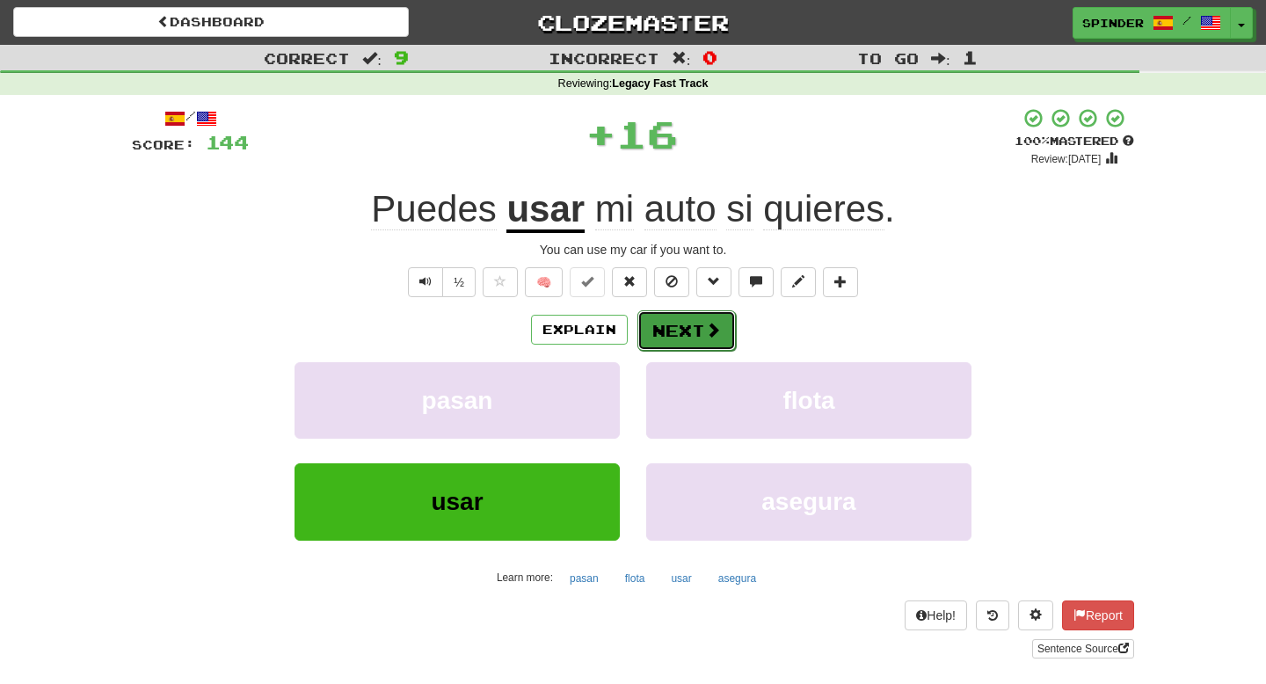
click at [680, 326] on button "Next" at bounding box center [686, 330] width 98 height 40
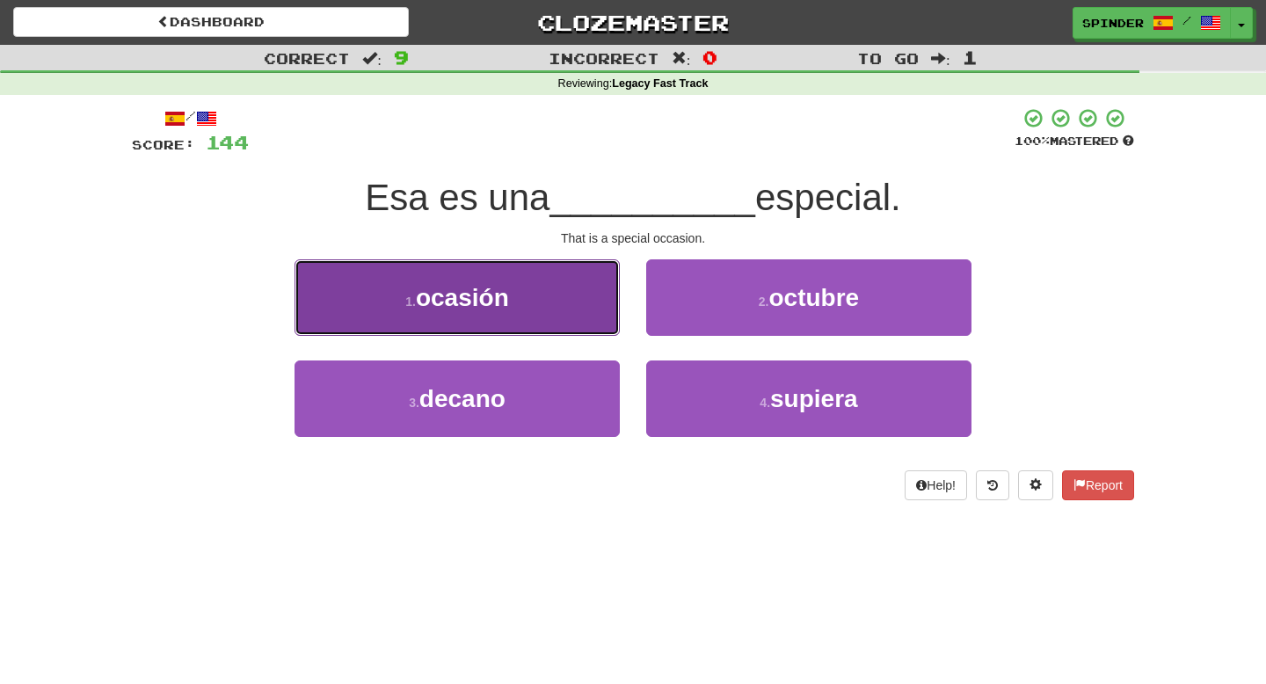
click at [556, 312] on button "1 . ocasión" at bounding box center [457, 297] width 325 height 76
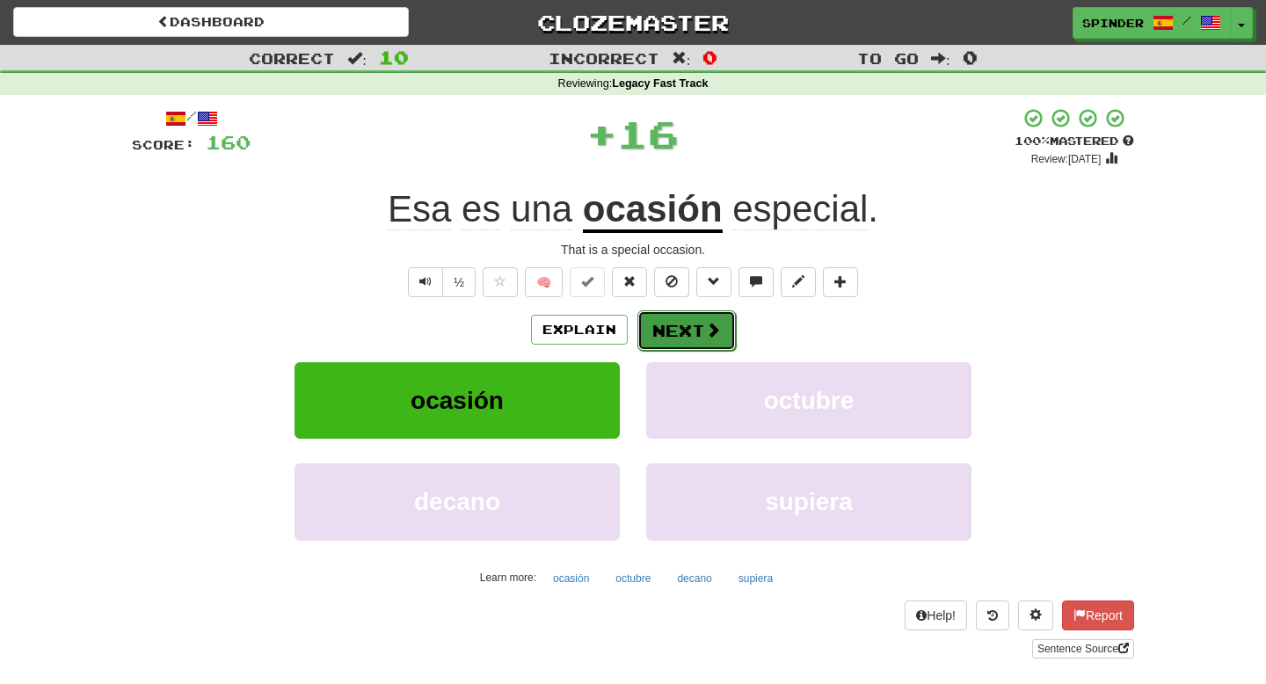
click at [691, 346] on button "Next" at bounding box center [686, 330] width 98 height 40
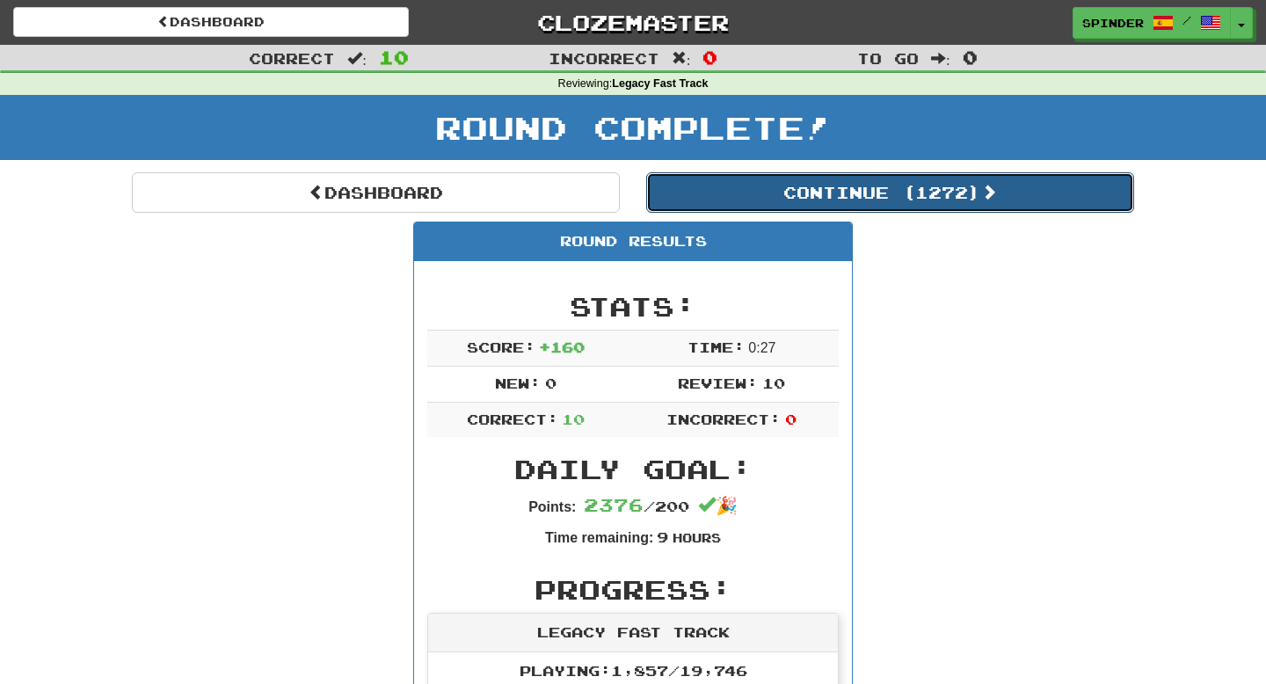
click at [807, 200] on button "Continue ( 1272 )" at bounding box center [890, 192] width 488 height 40
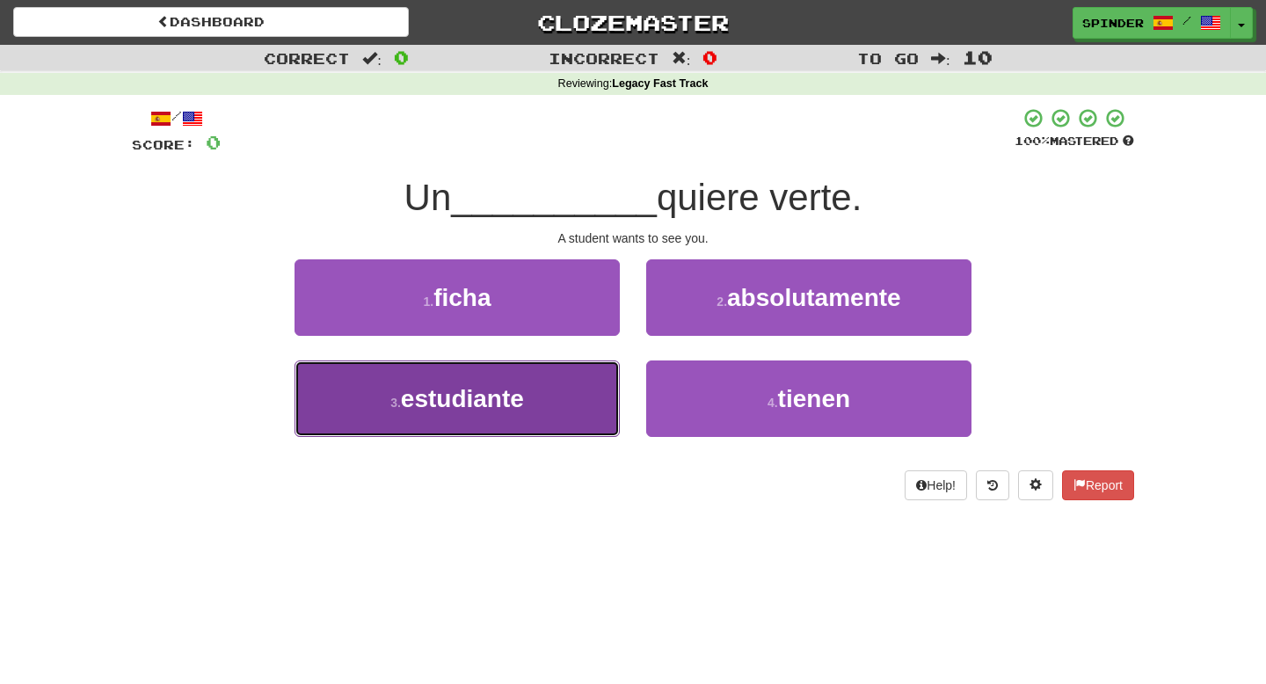
click at [581, 393] on button "3 . estudiante" at bounding box center [457, 398] width 325 height 76
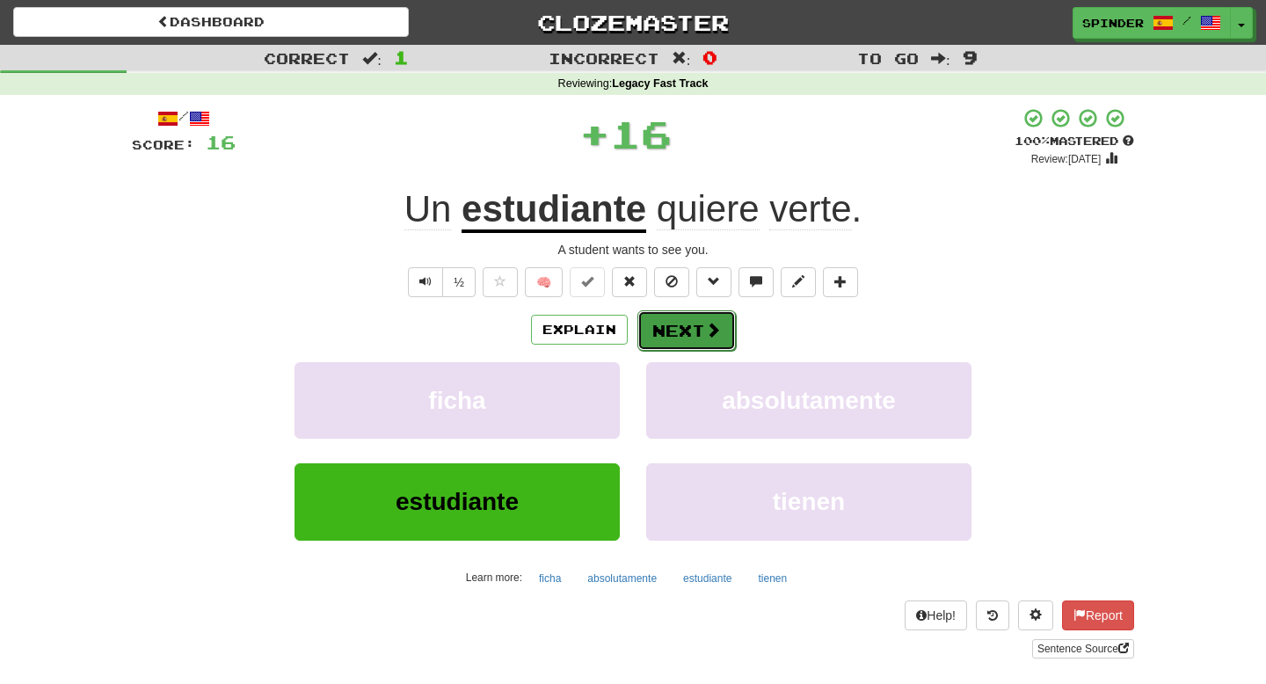
click at [678, 347] on button "Next" at bounding box center [686, 330] width 98 height 40
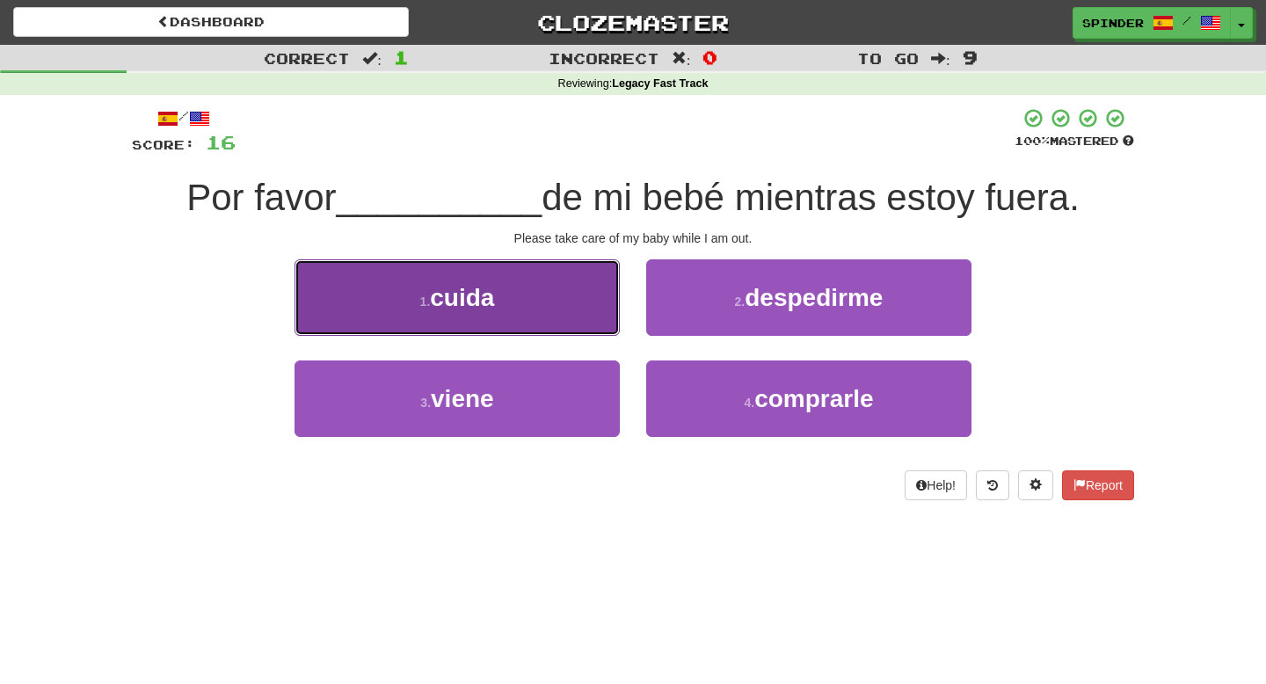
click at [569, 293] on button "1 . cuida" at bounding box center [457, 297] width 325 height 76
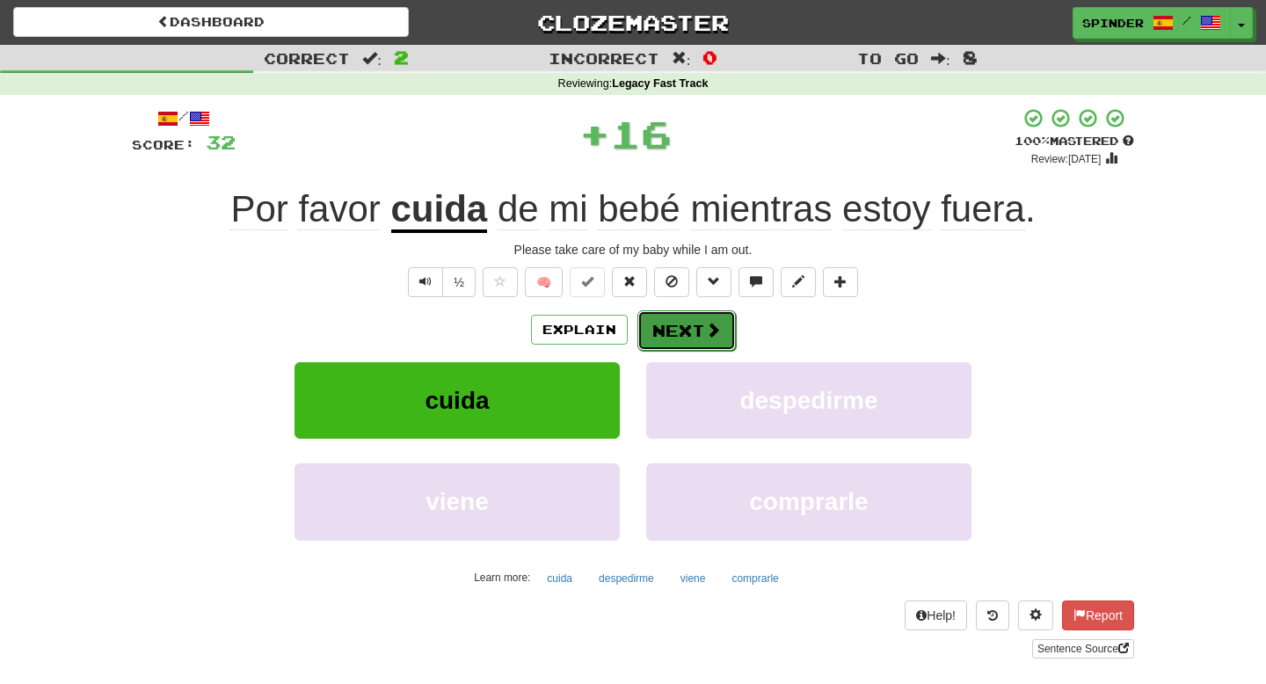
click at [678, 325] on button "Next" at bounding box center [686, 330] width 98 height 40
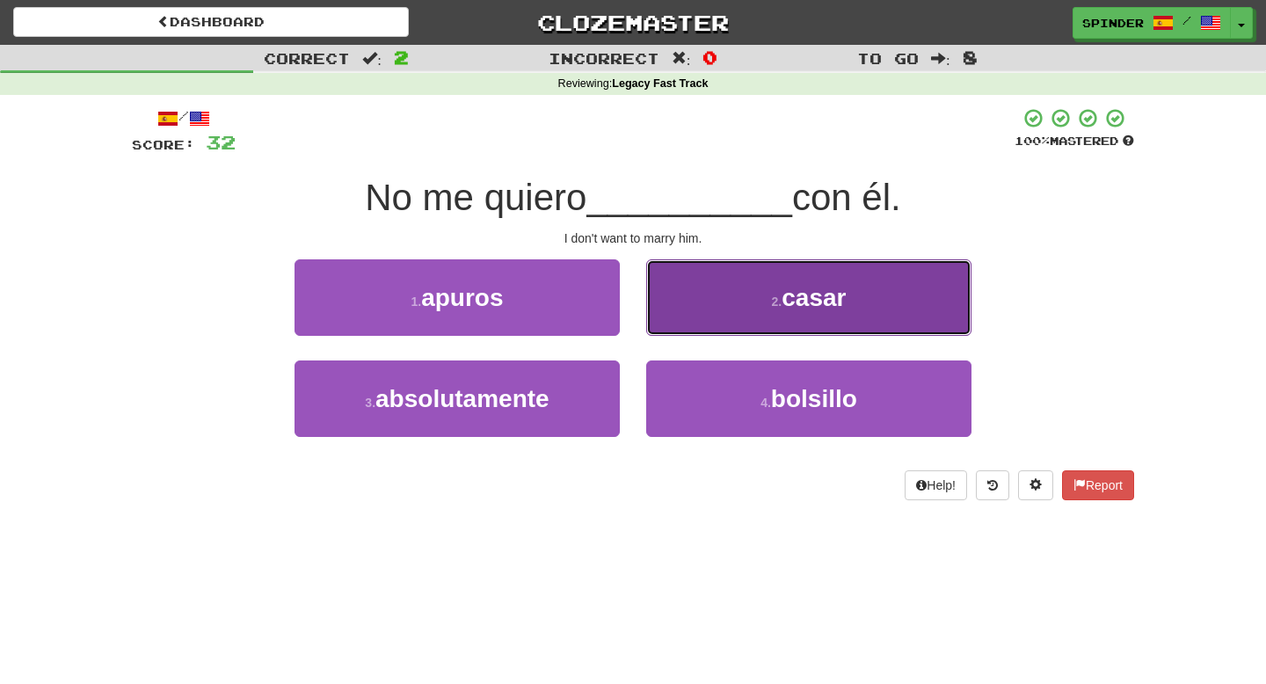
click at [690, 320] on button "2 . casar" at bounding box center [808, 297] width 325 height 76
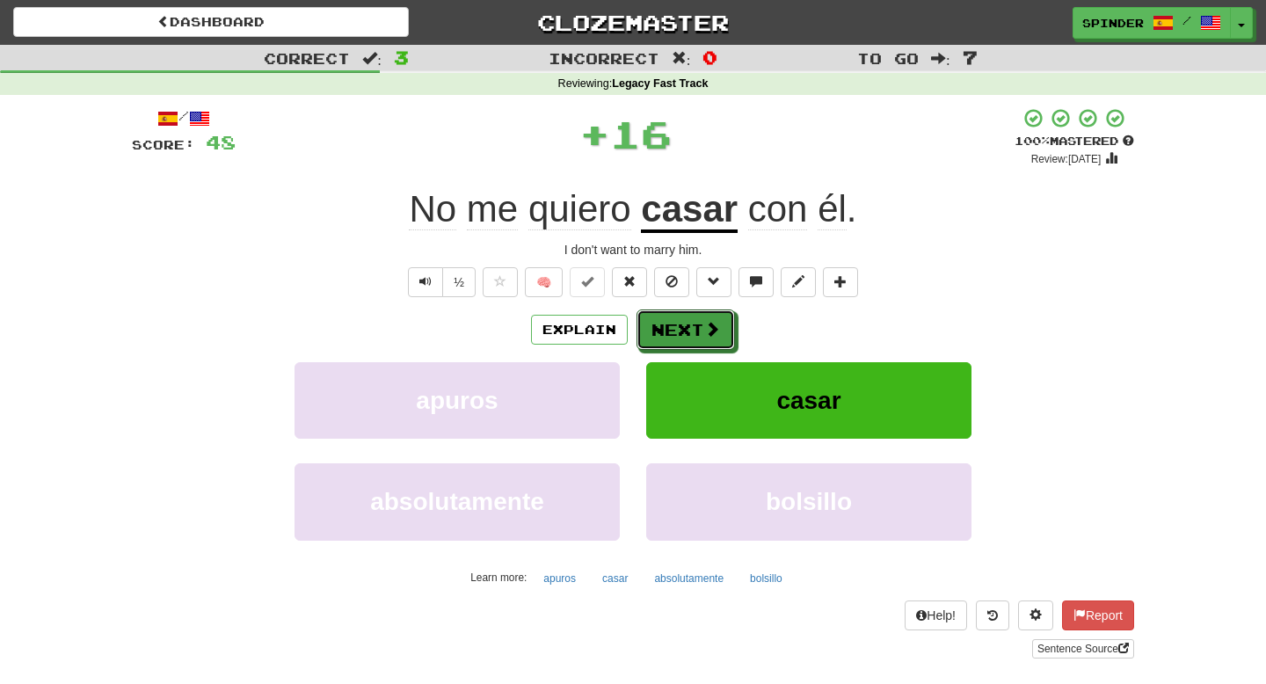
click at [690, 320] on button "Next" at bounding box center [686, 329] width 98 height 40
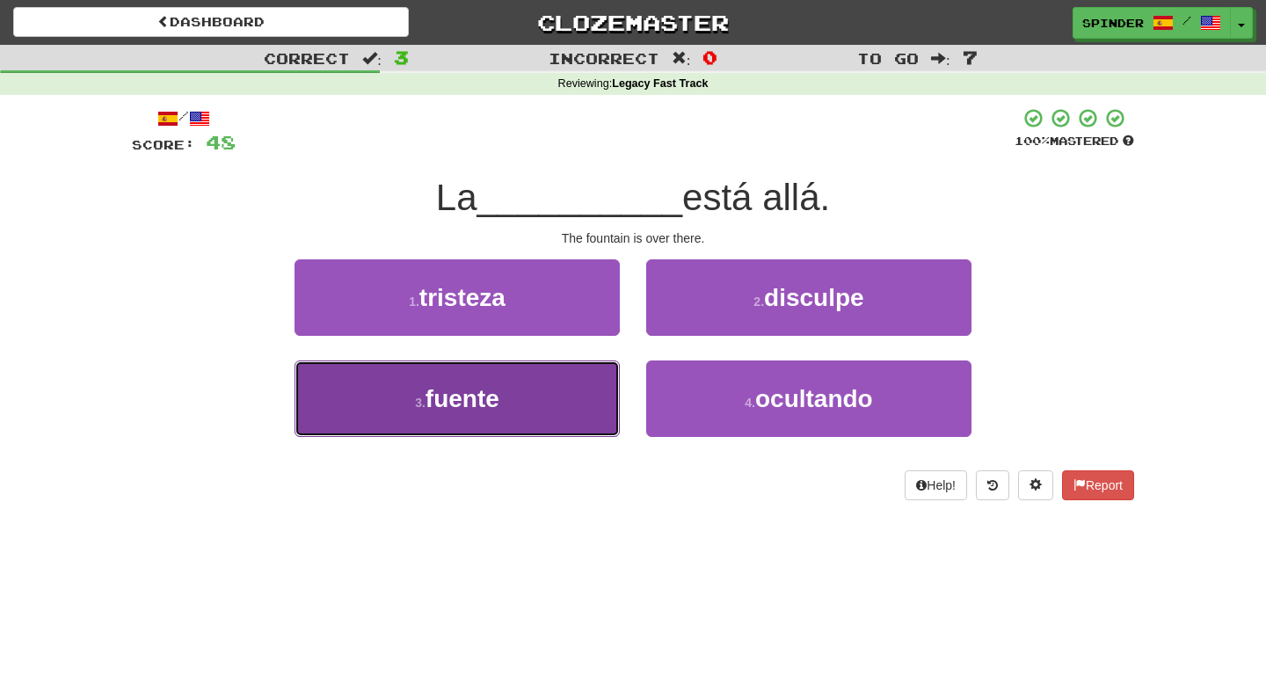
click at [575, 375] on button "3 . fuente" at bounding box center [457, 398] width 325 height 76
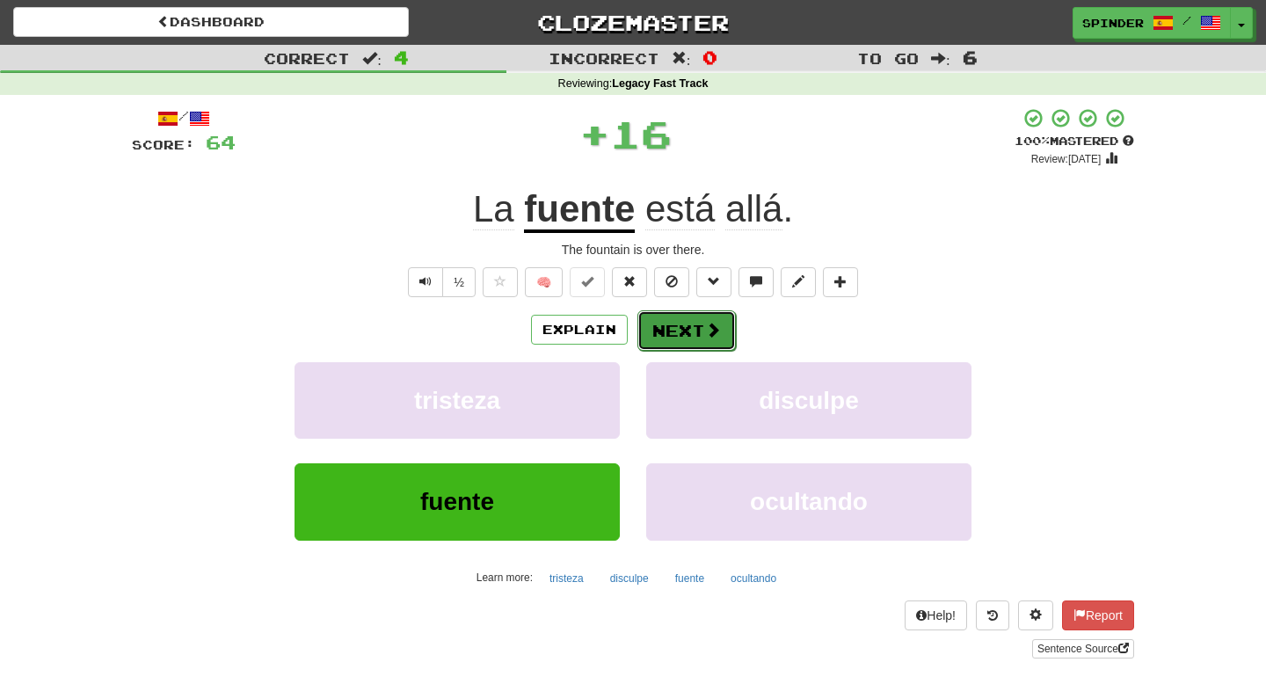
click at [670, 325] on button "Next" at bounding box center [686, 330] width 98 height 40
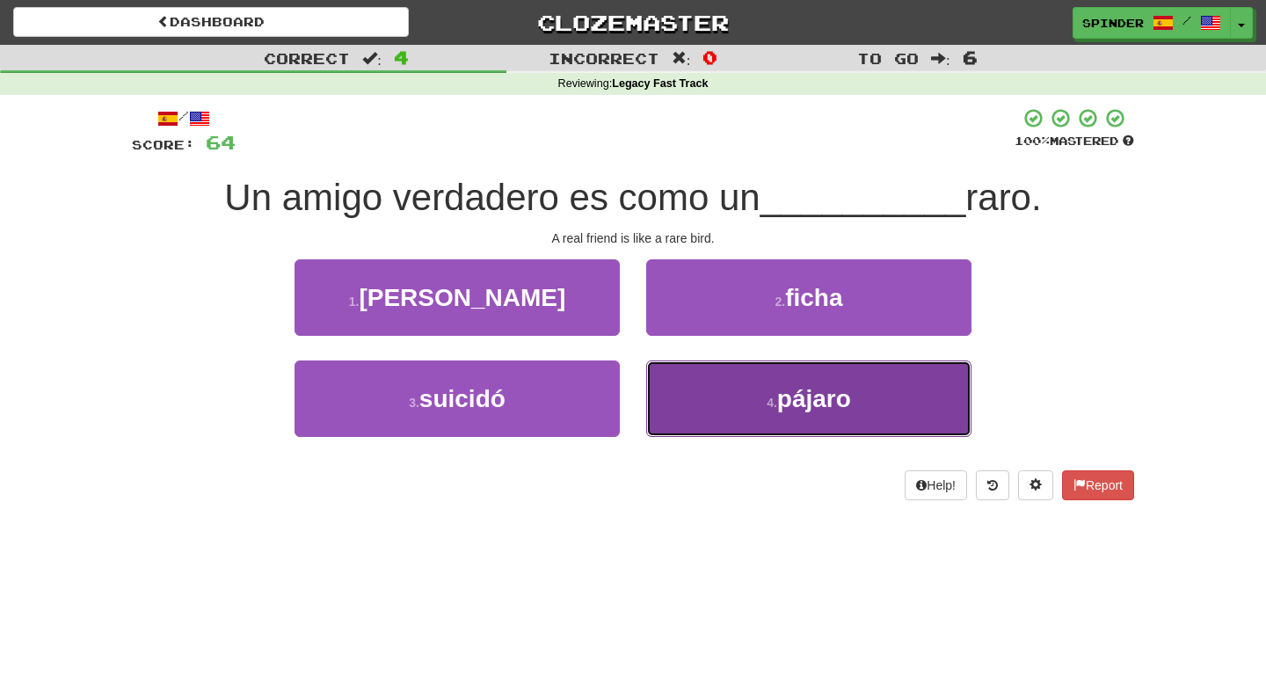
click at [668, 411] on button "4 . pájaro" at bounding box center [808, 398] width 325 height 76
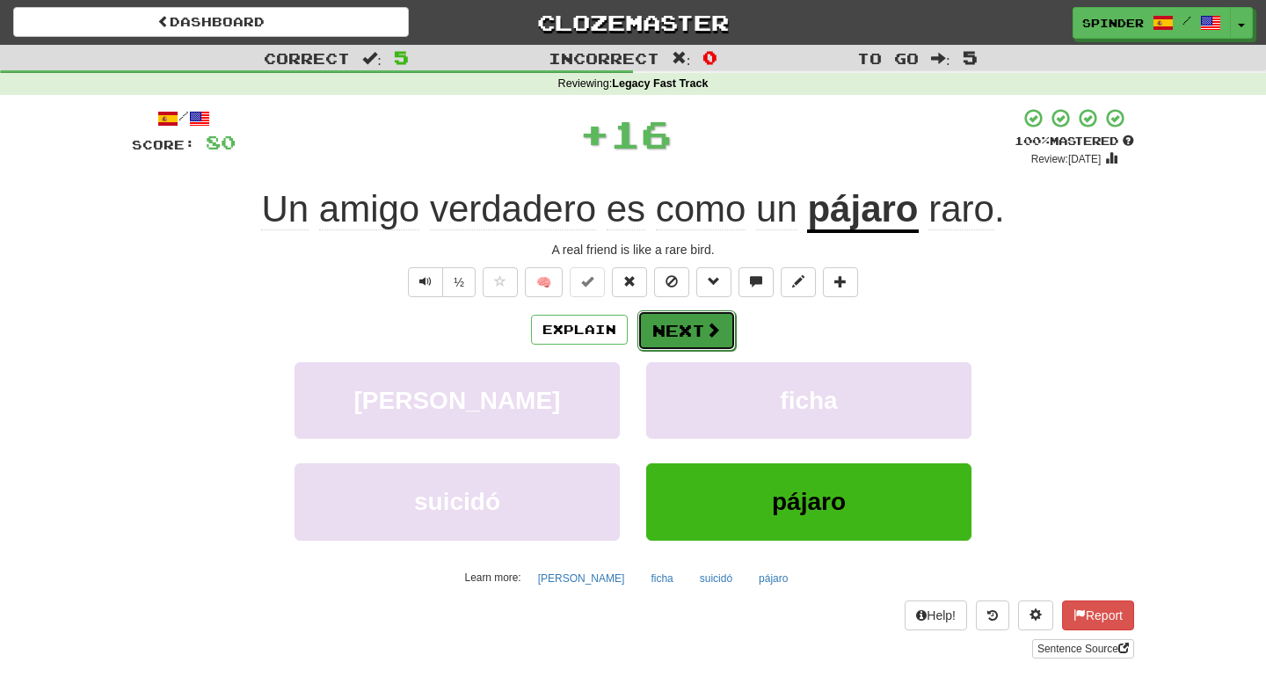
click at [687, 336] on button "Next" at bounding box center [686, 330] width 98 height 40
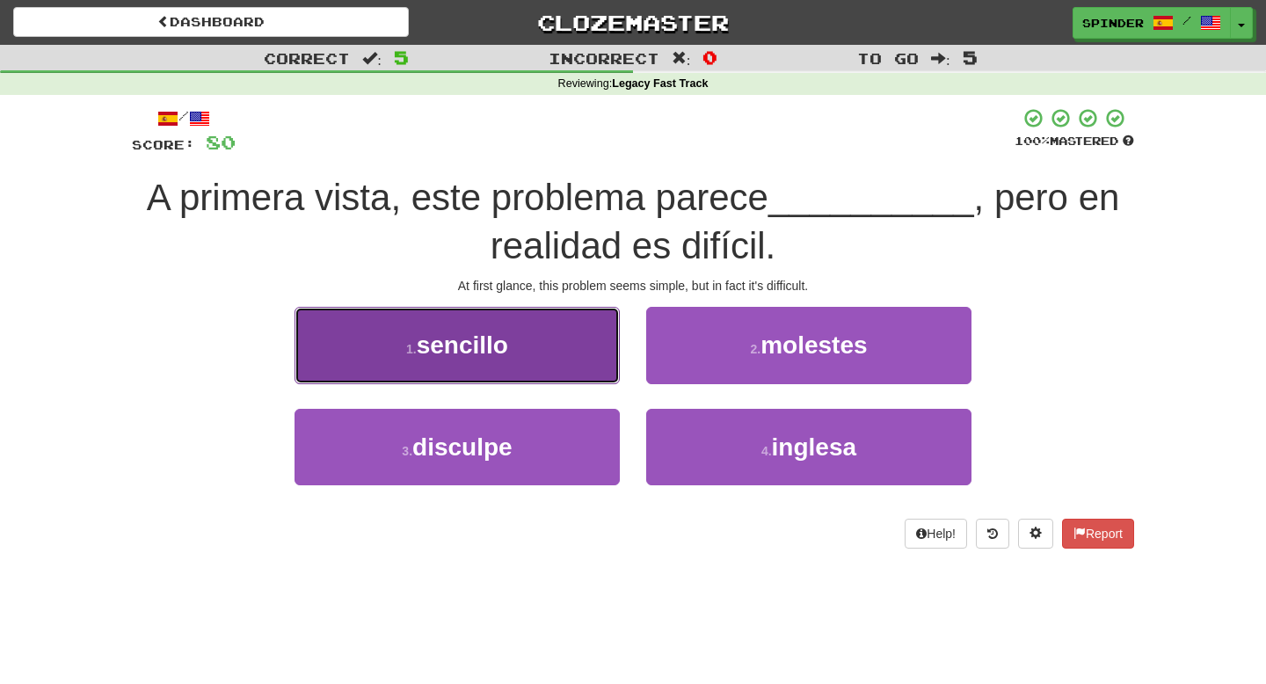
click at [573, 347] on button "1 . sencillo" at bounding box center [457, 345] width 325 height 76
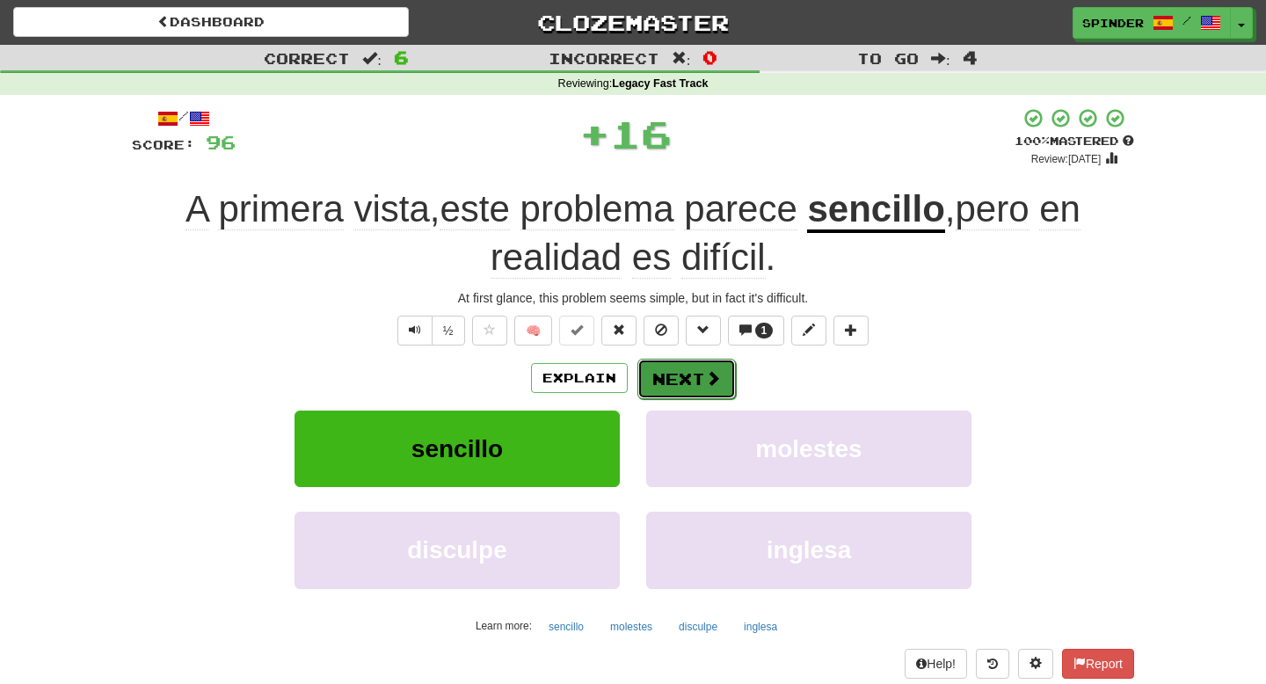
click at [692, 376] on button "Next" at bounding box center [686, 379] width 98 height 40
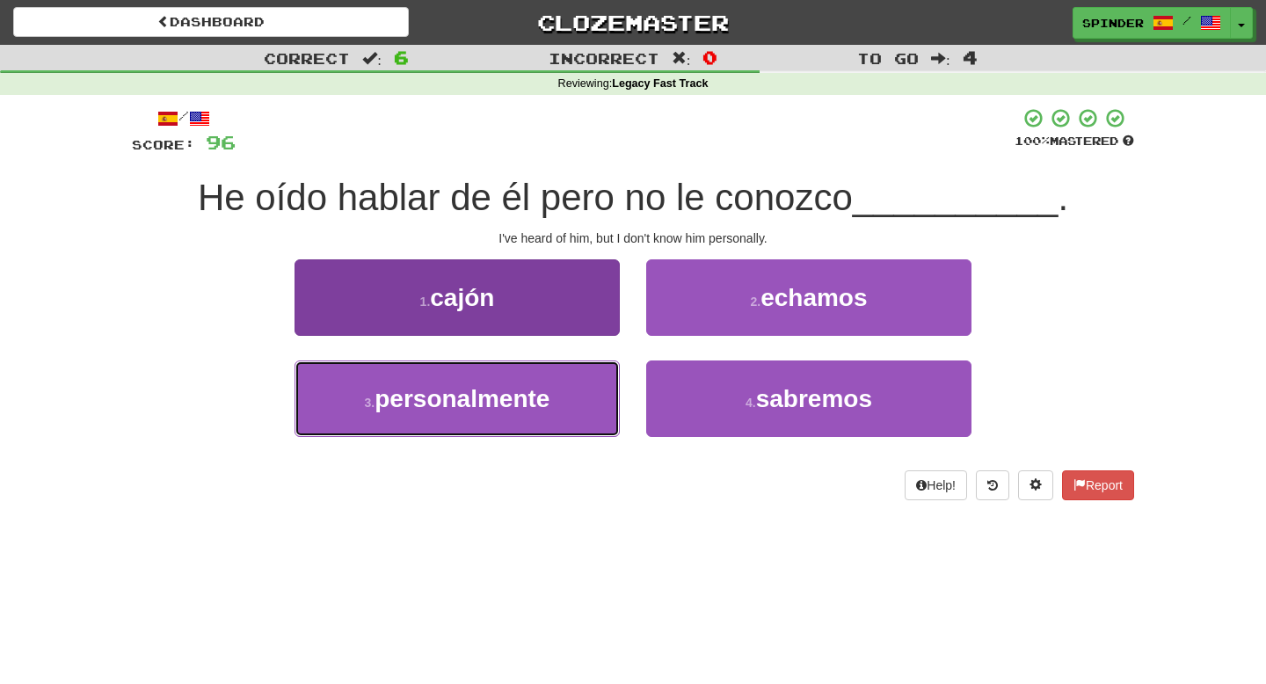
click at [554, 390] on button "3 . personalmente" at bounding box center [457, 398] width 325 height 76
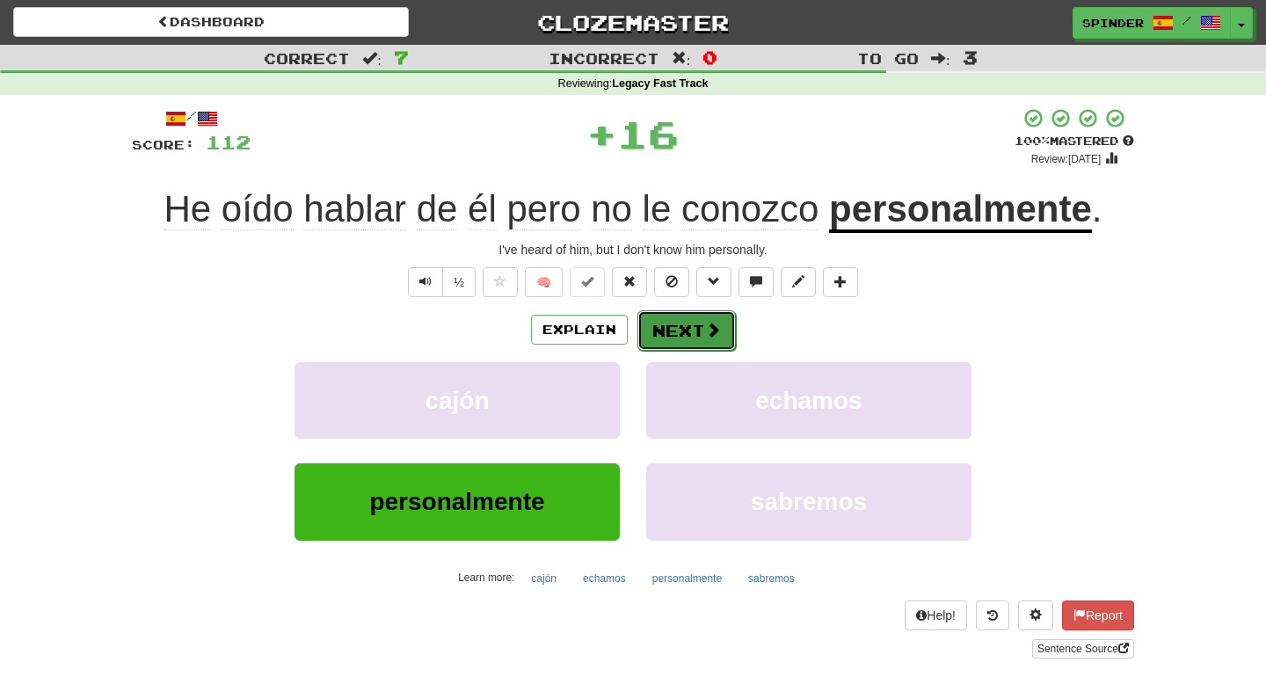
click at [674, 332] on button "Next" at bounding box center [686, 330] width 98 height 40
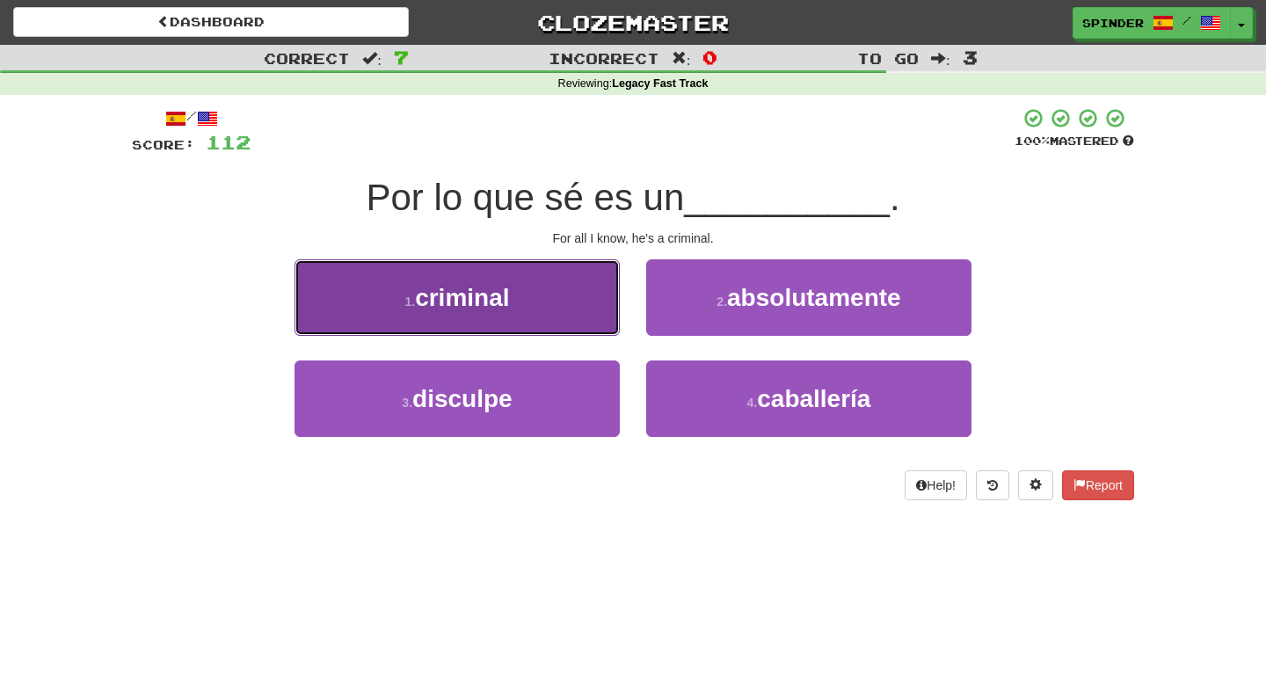
click at [550, 283] on button "1 . criminal" at bounding box center [457, 297] width 325 height 76
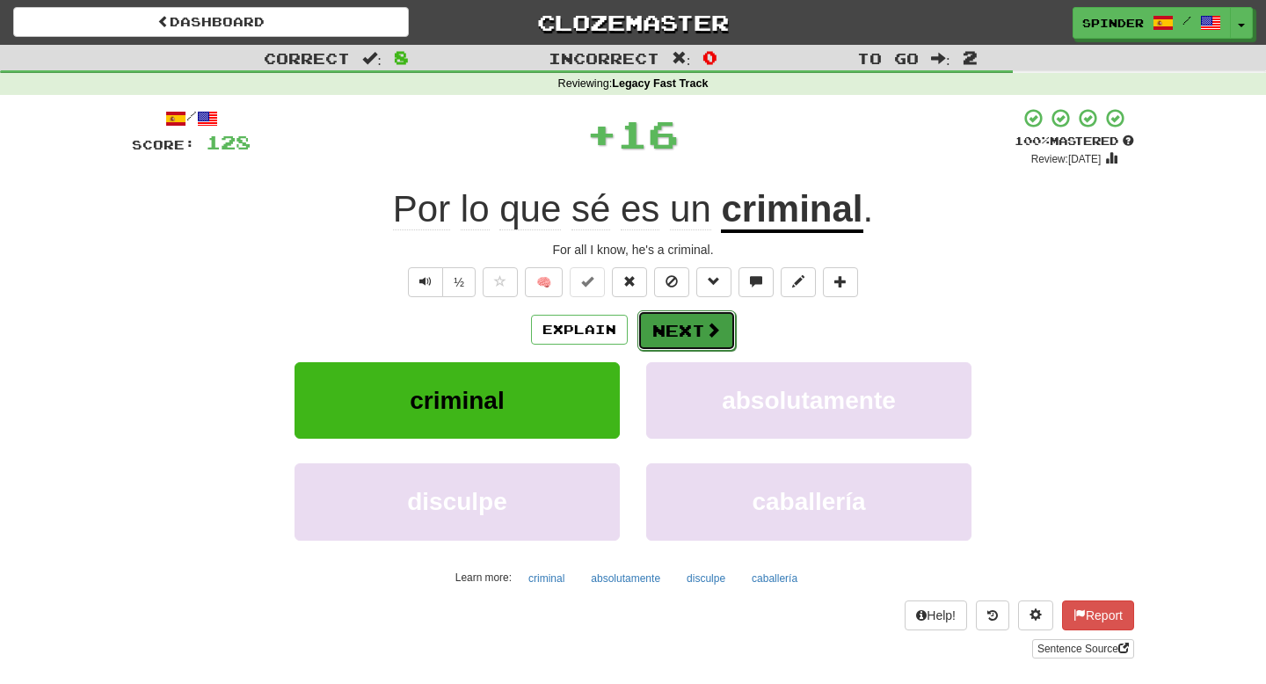
click at [656, 321] on button "Next" at bounding box center [686, 330] width 98 height 40
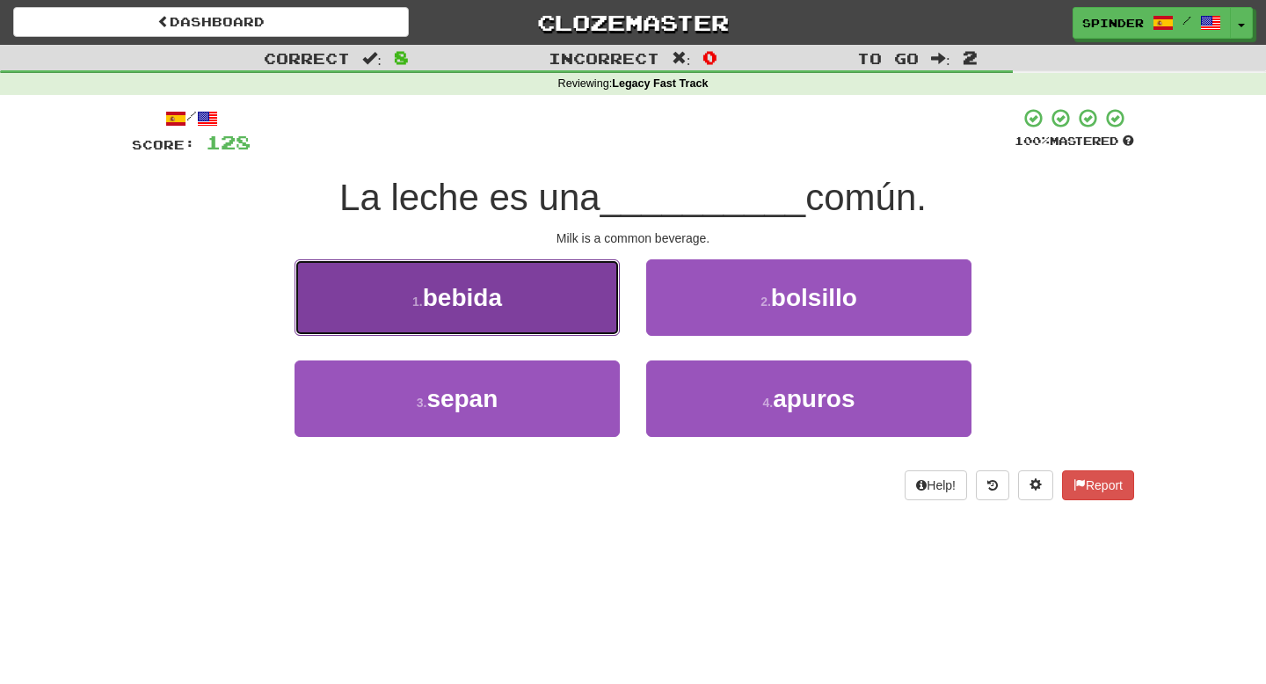
click at [592, 313] on button "1 . bebida" at bounding box center [457, 297] width 325 height 76
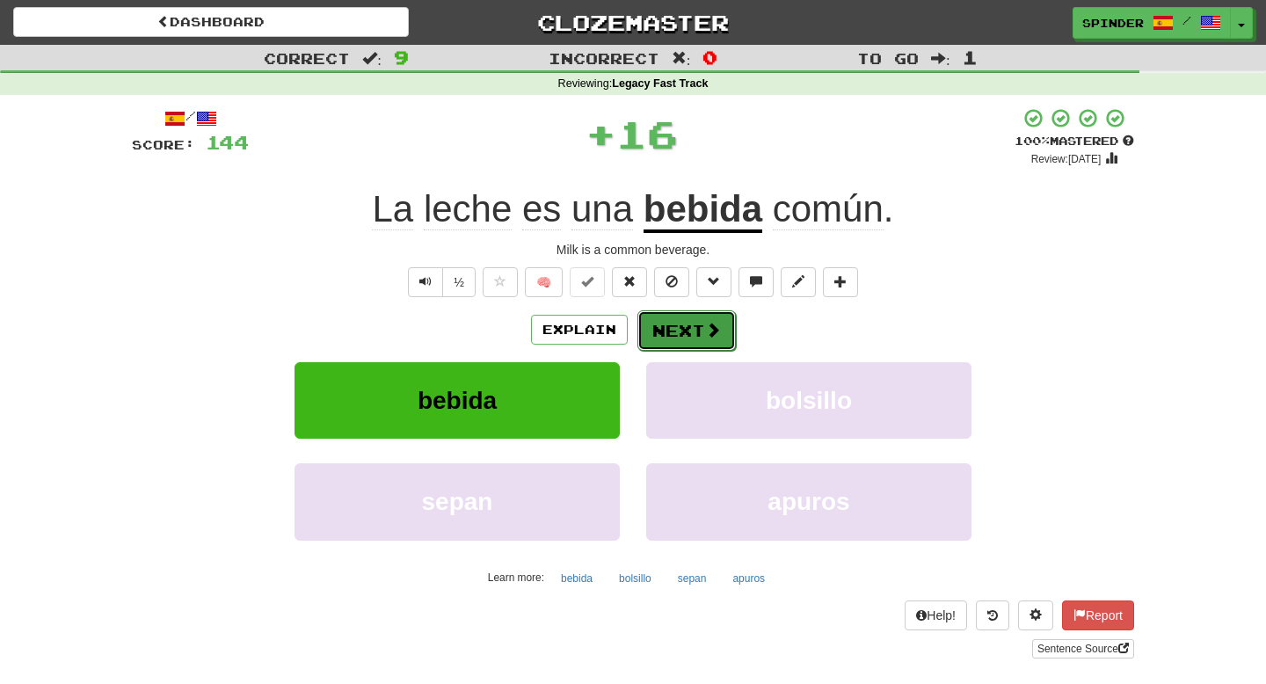
click at [668, 329] on button "Next" at bounding box center [686, 330] width 98 height 40
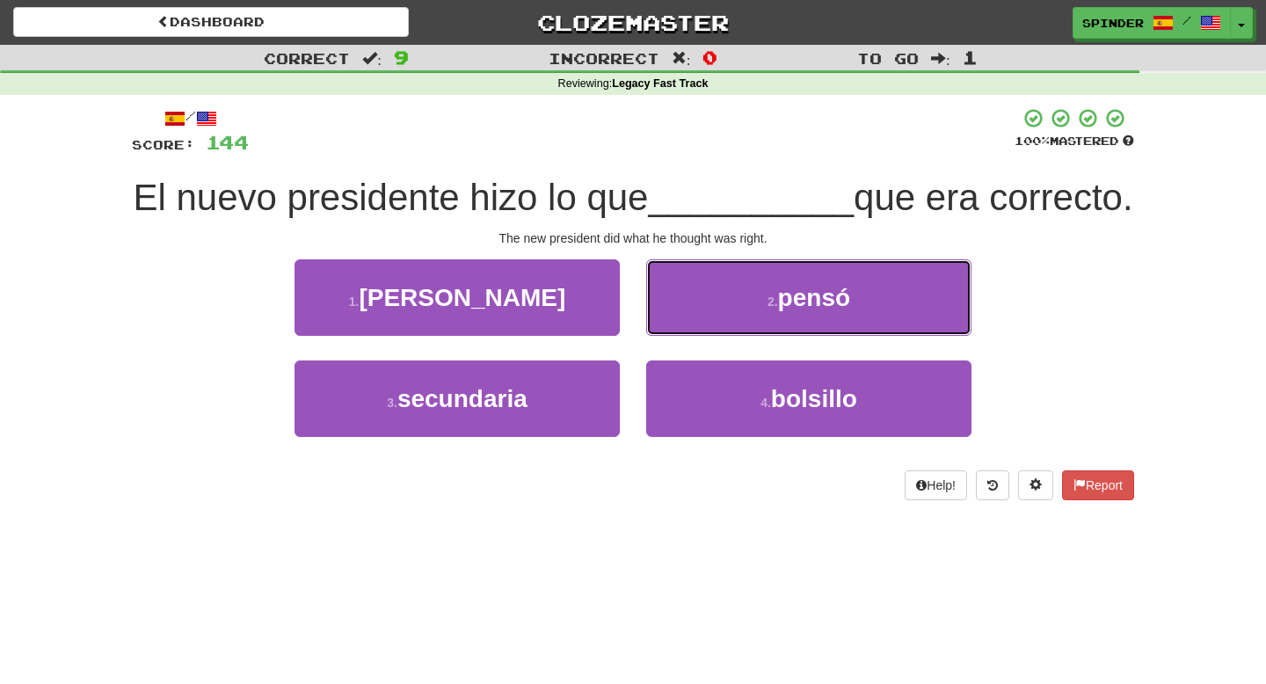
click at [668, 329] on button "2 . [GEOGRAPHIC_DATA]" at bounding box center [808, 297] width 325 height 76
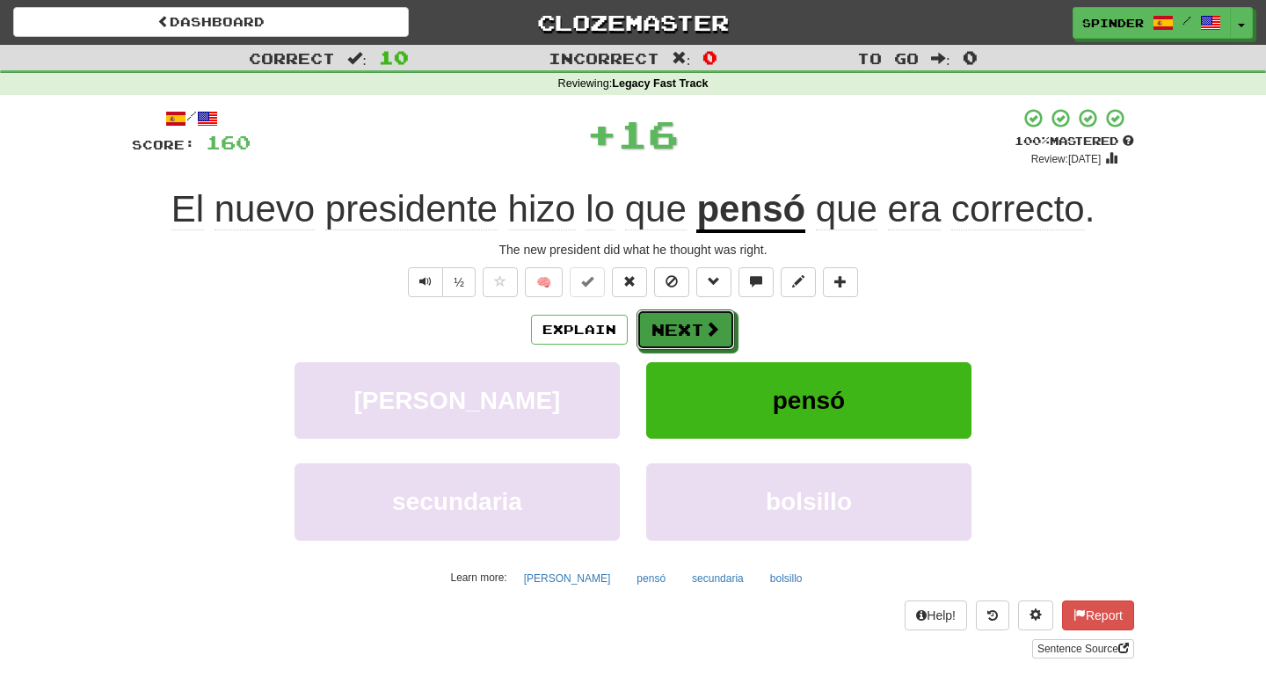
click at [668, 329] on button "Next" at bounding box center [686, 329] width 98 height 40
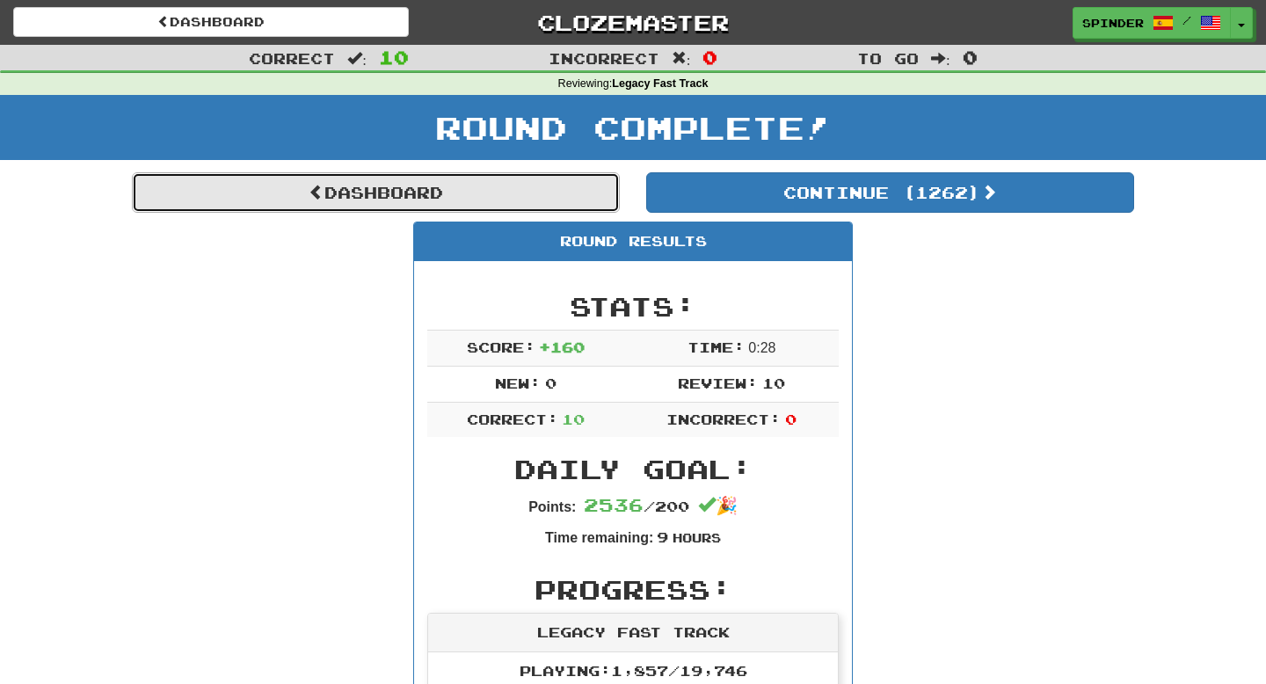
click at [529, 207] on link "Dashboard" at bounding box center [376, 192] width 488 height 40
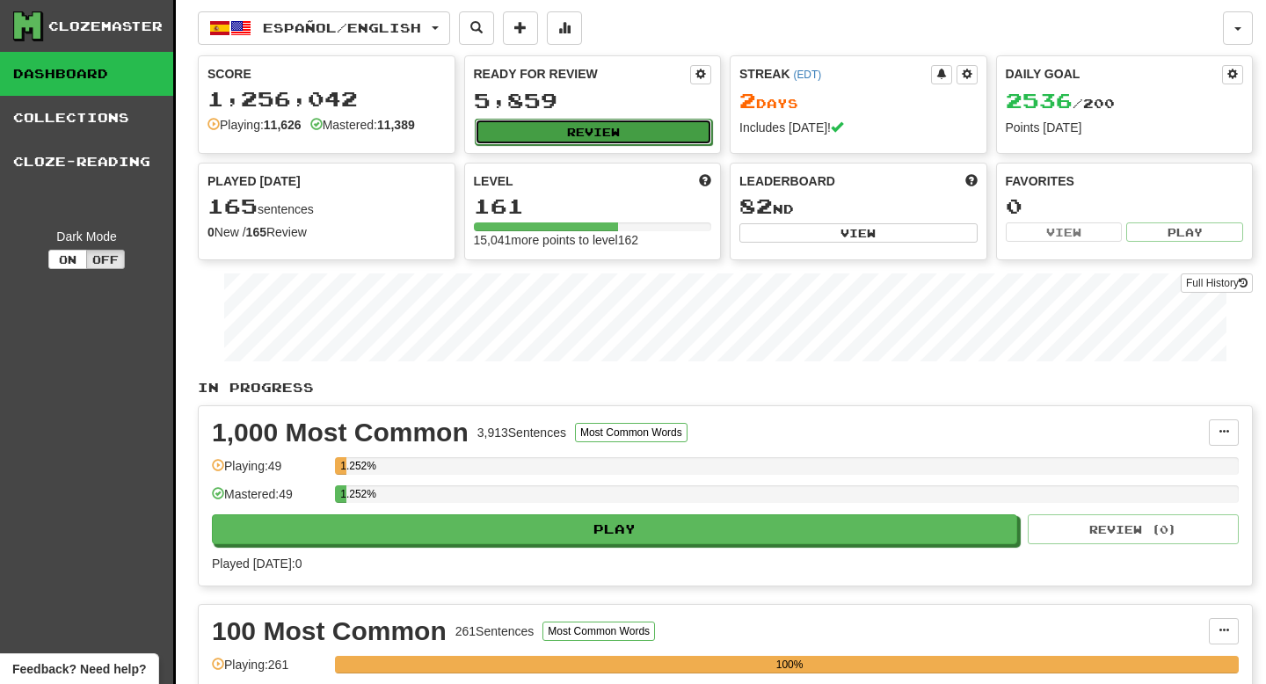
click at [615, 130] on button "Review" at bounding box center [594, 132] width 238 height 26
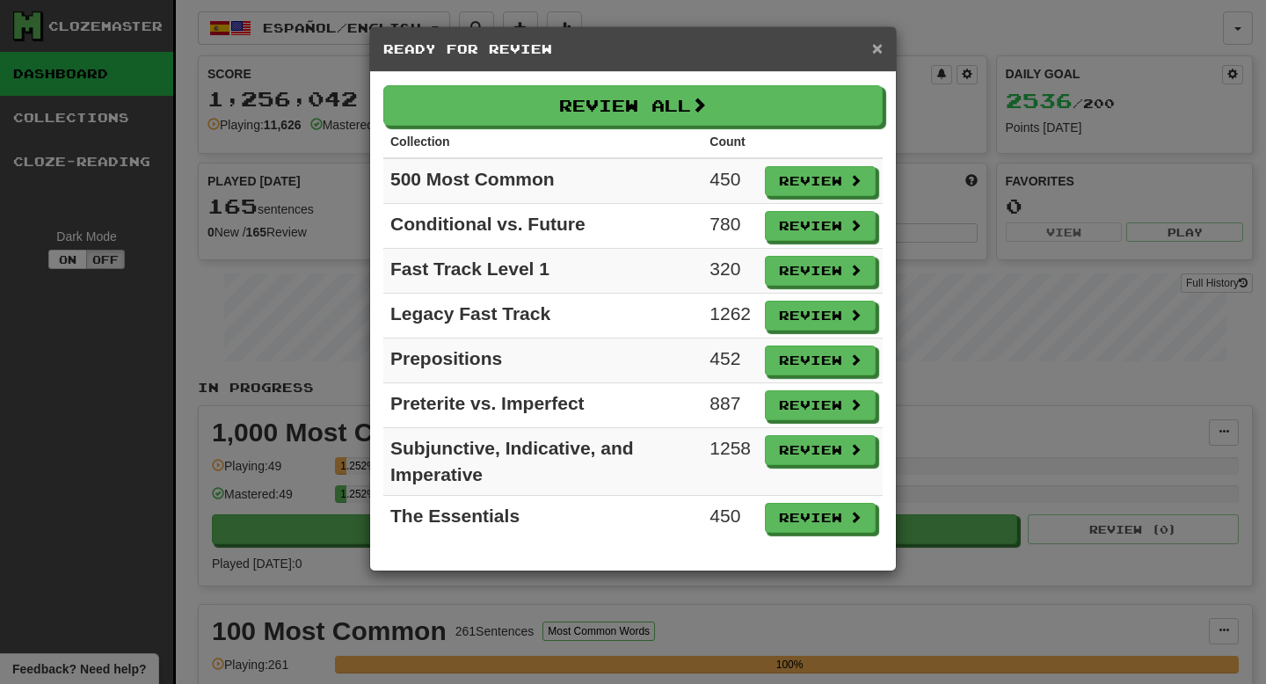
click at [877, 54] on span "×" at bounding box center [877, 48] width 11 height 20
